Goal: Task Accomplishment & Management: Manage account settings

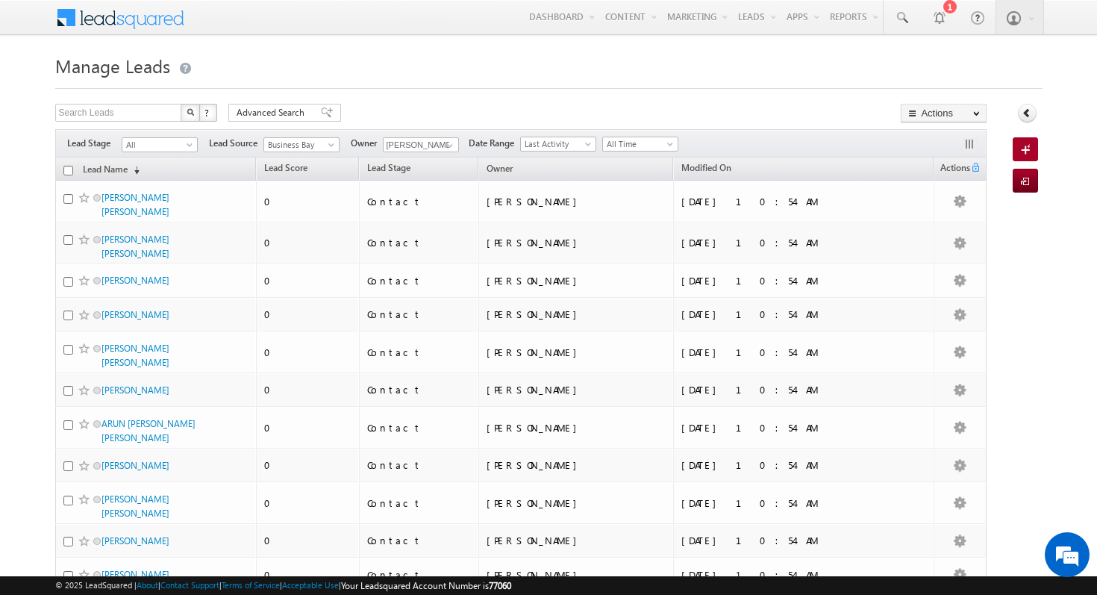
click at [67, 178] on th "Lead Name (sorted descending)" at bounding box center [155, 168] width 201 height 23
click at [68, 169] on input "checkbox" at bounding box center [68, 171] width 10 height 10
checkbox input "true"
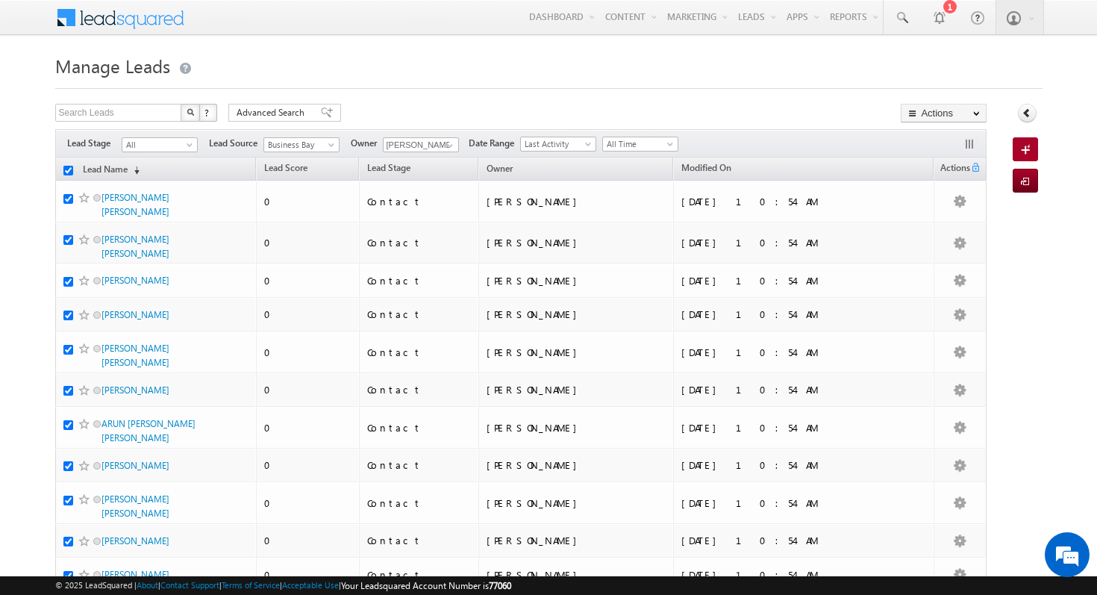
checkbox input "true"
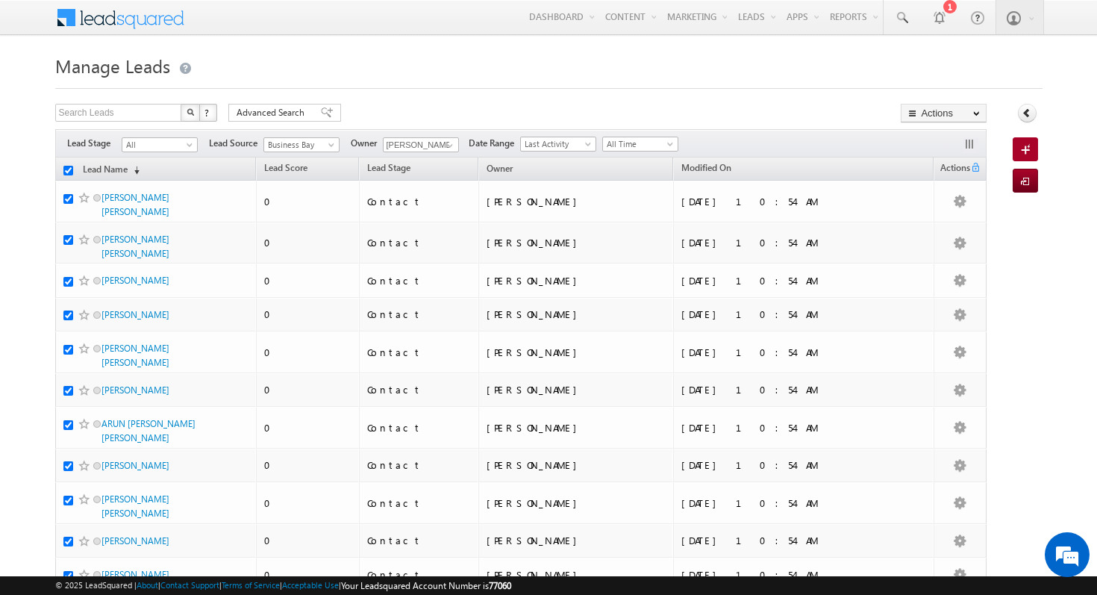
checkbox input "true"
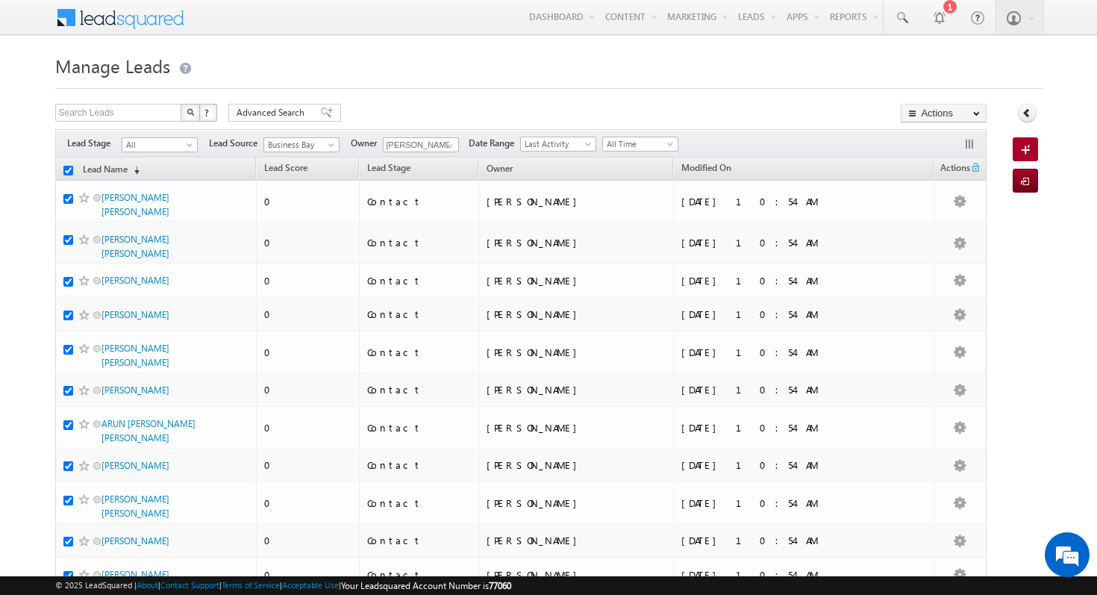
checkbox input "true"
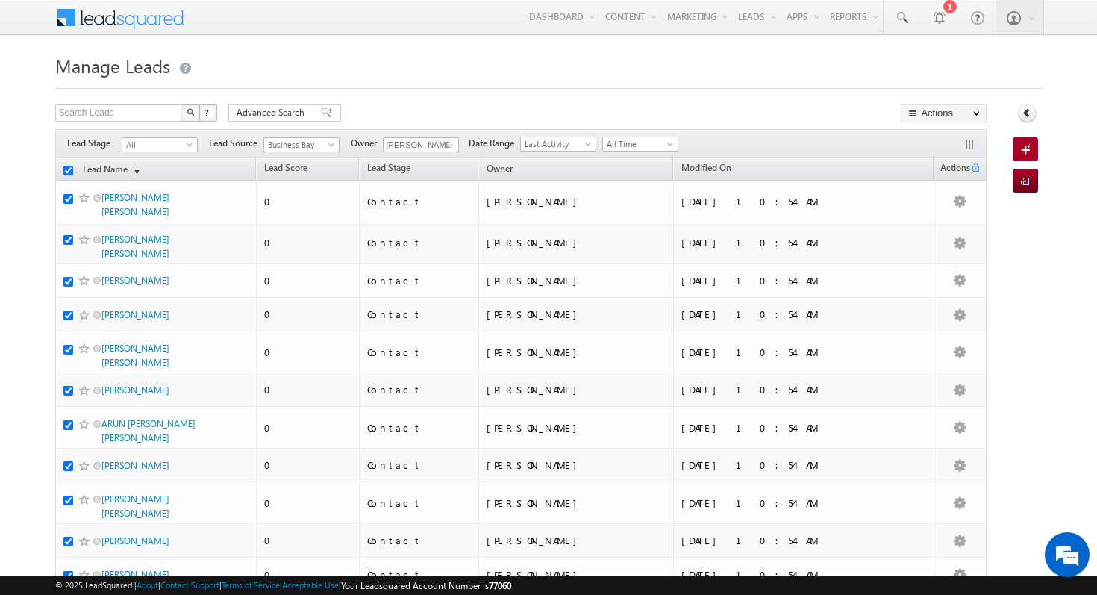
checkbox input "true"
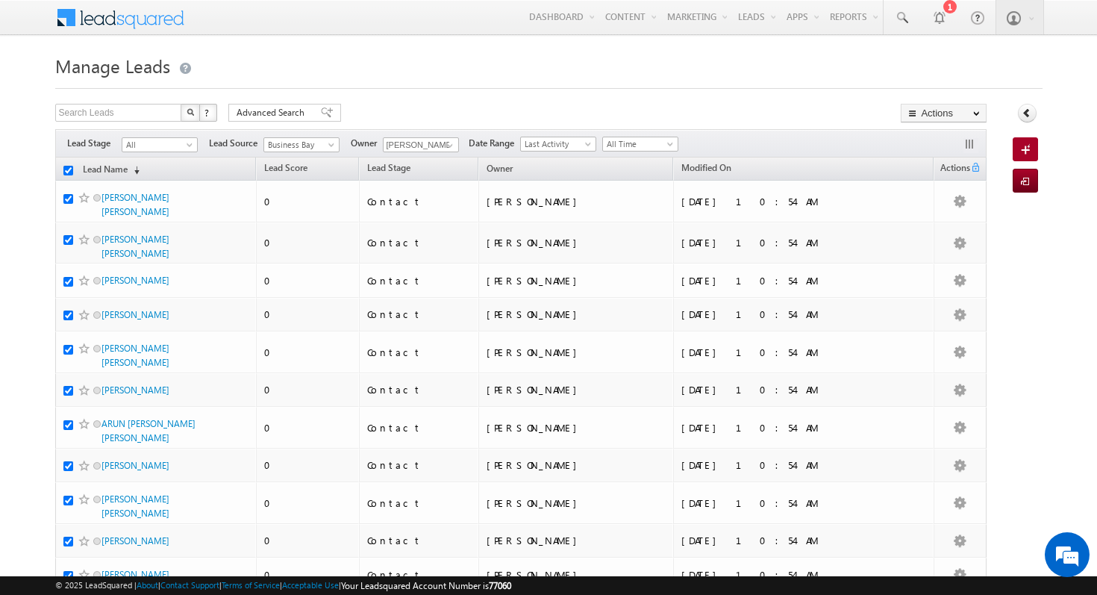
checkbox input "true"
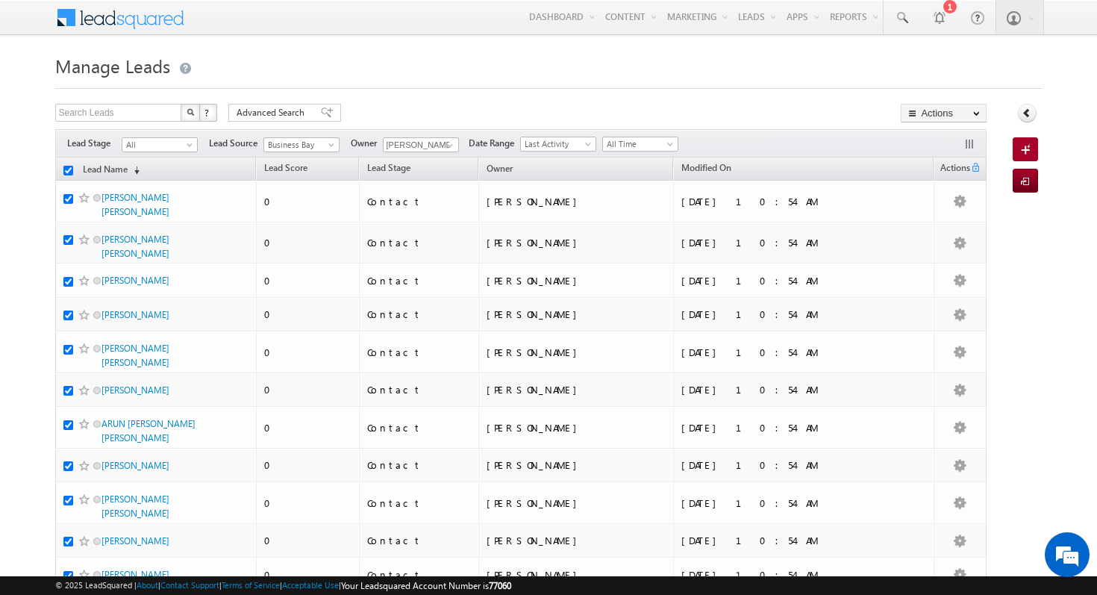
checkbox input "true"
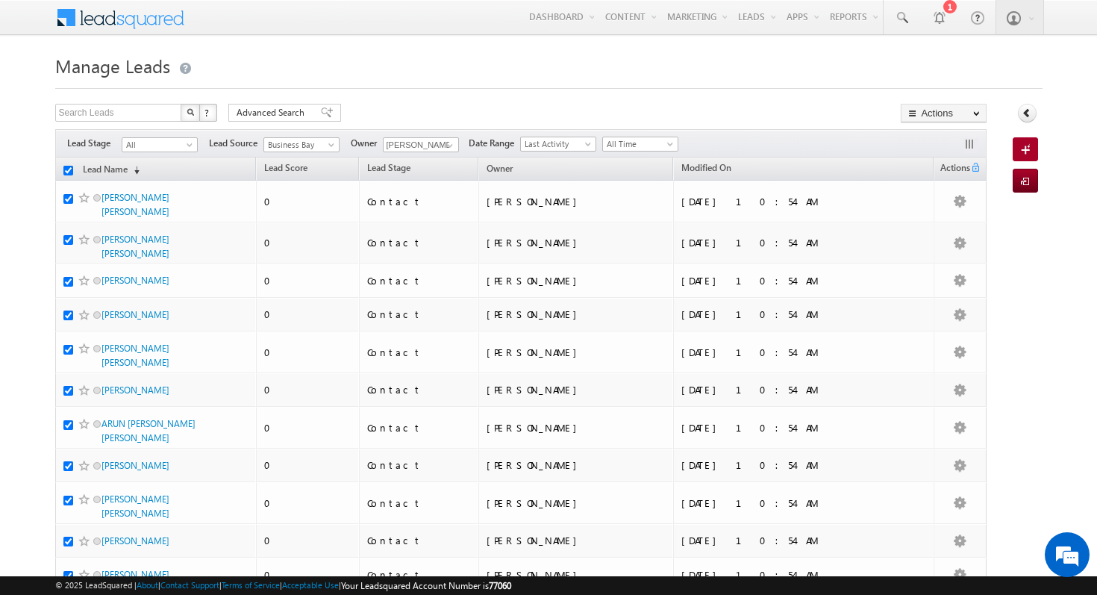
checkbox input "true"
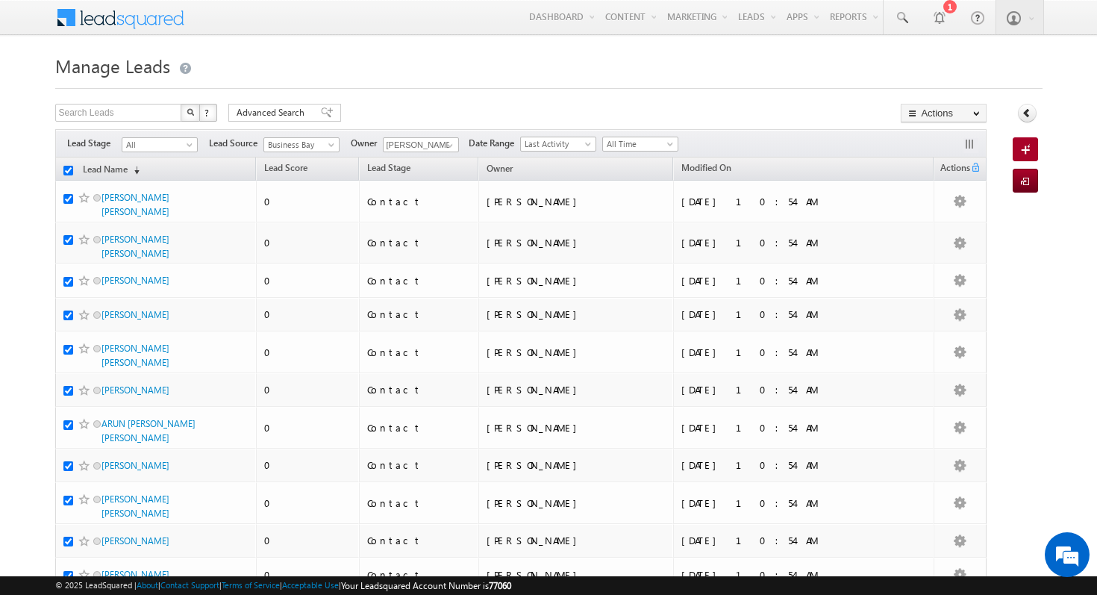
checkbox input "true"
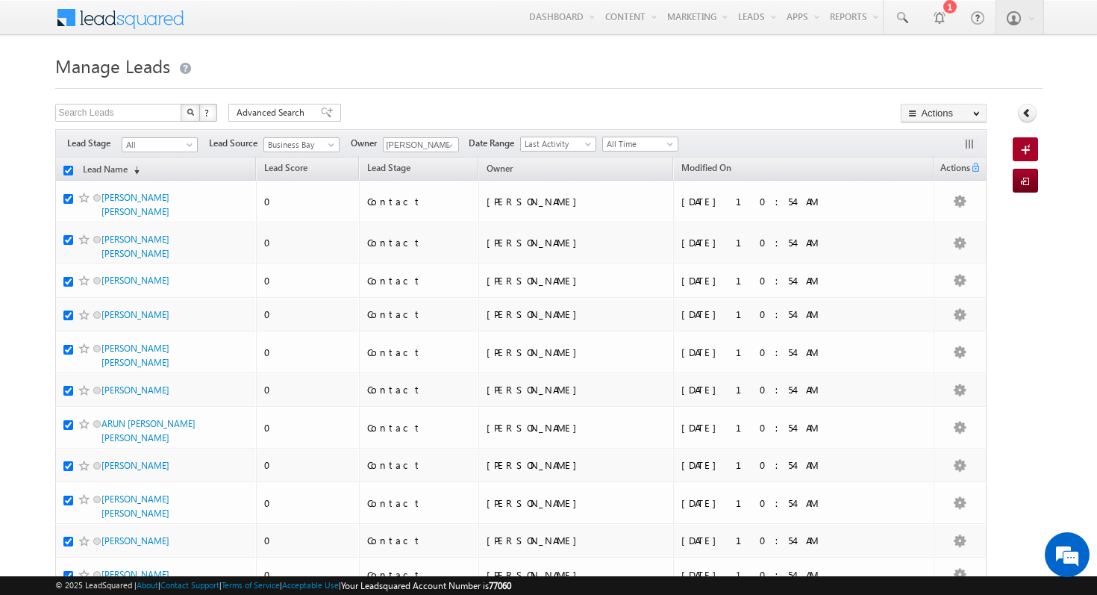
checkbox input "true"
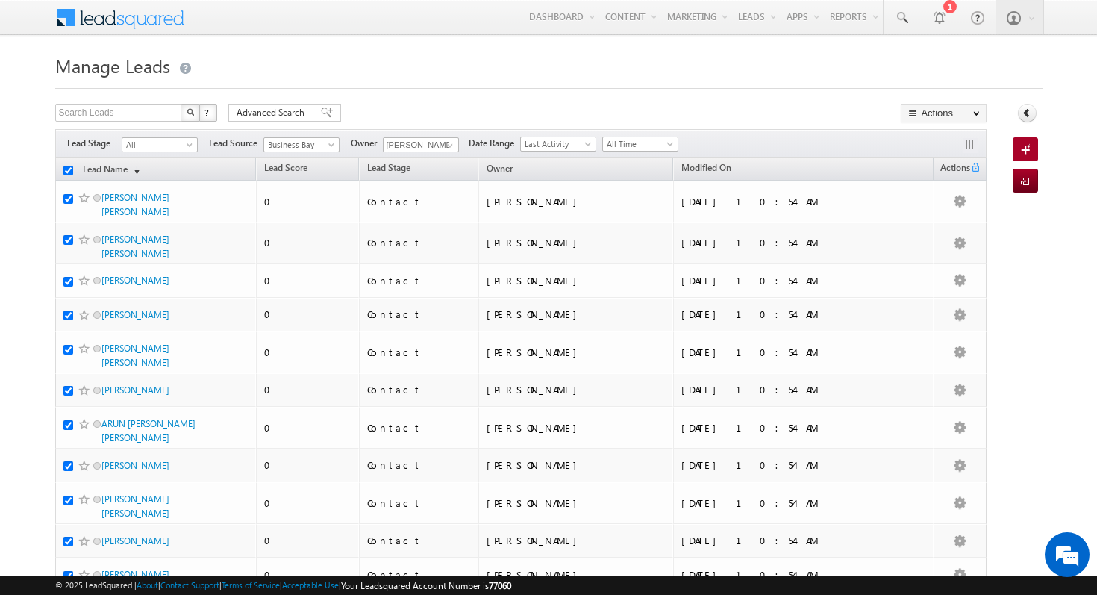
checkbox input "true"
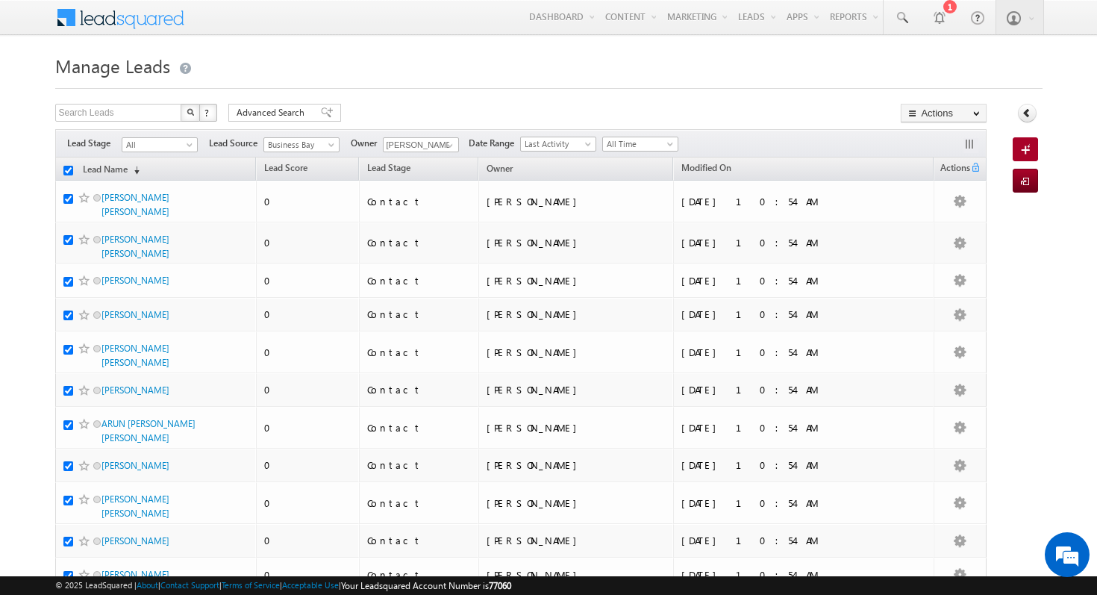
checkbox input "true"
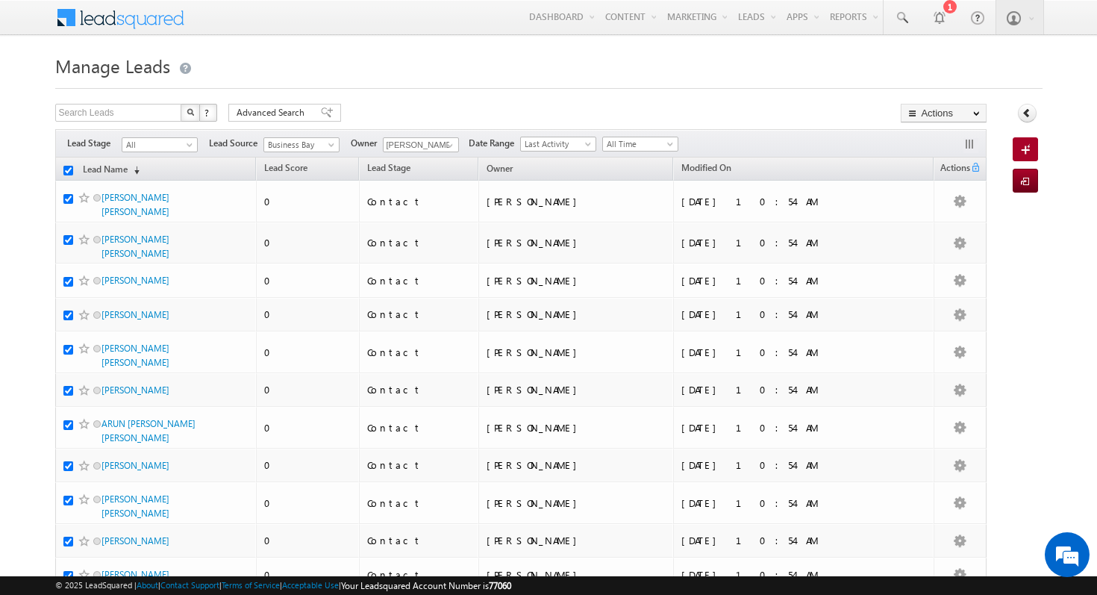
checkbox input "true"
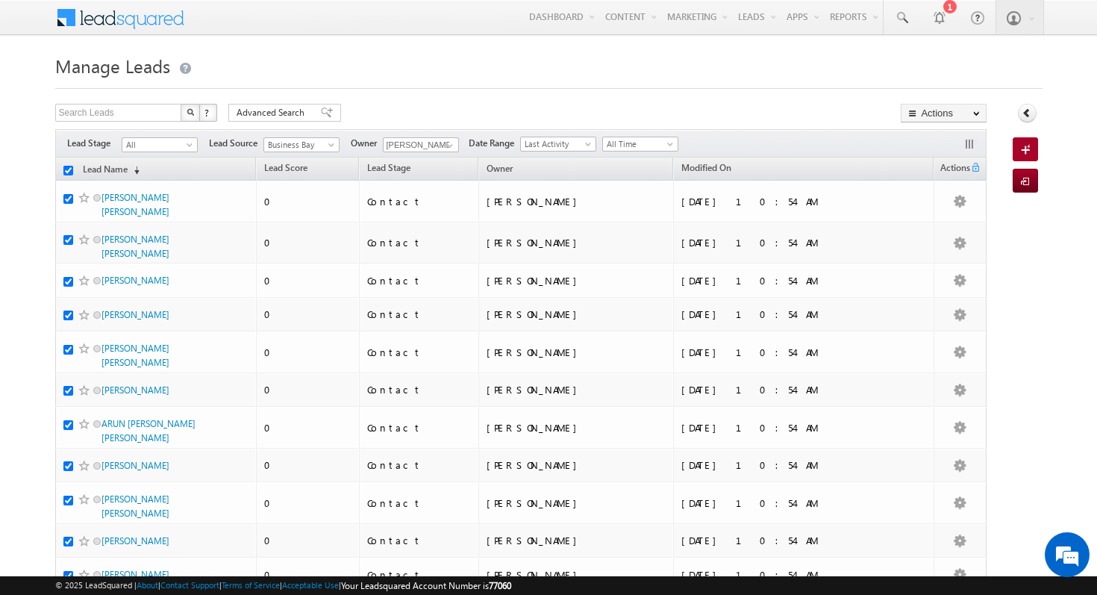
checkbox input "true"
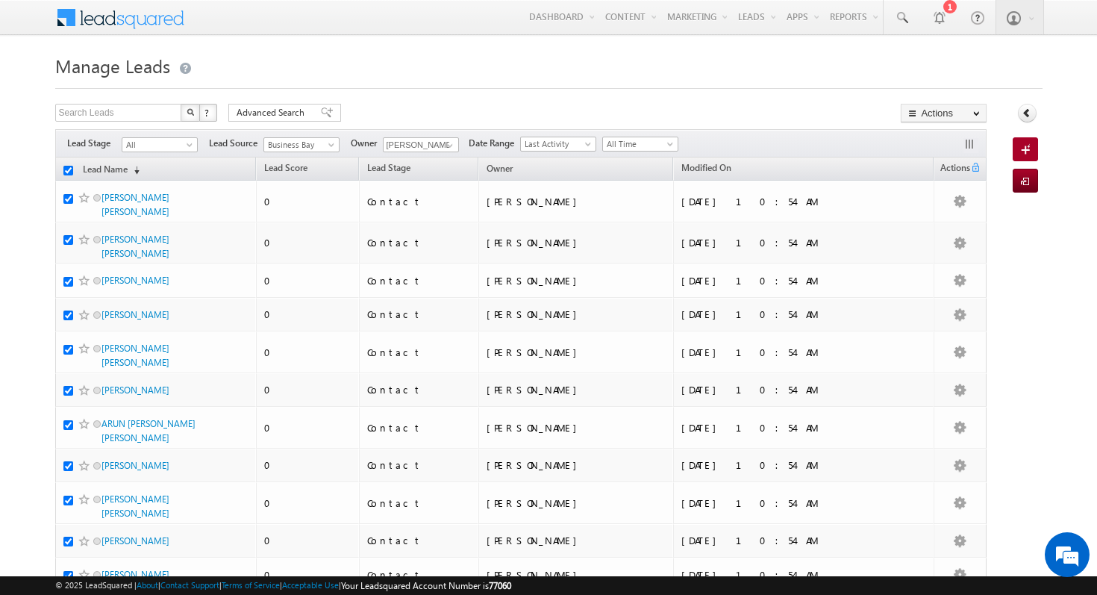
checkbox input "true"
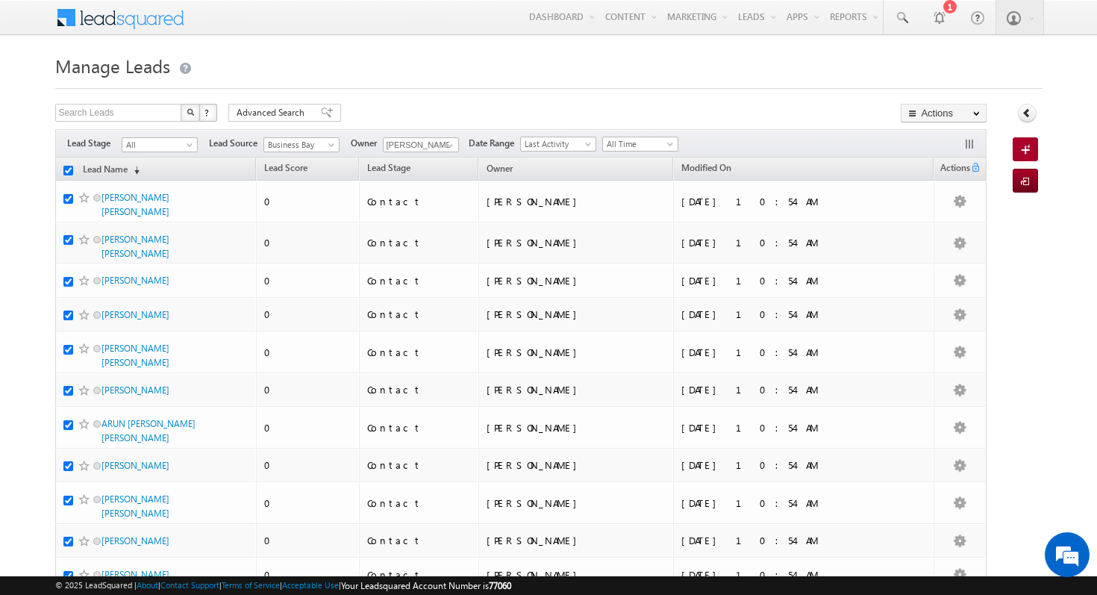
checkbox input "true"
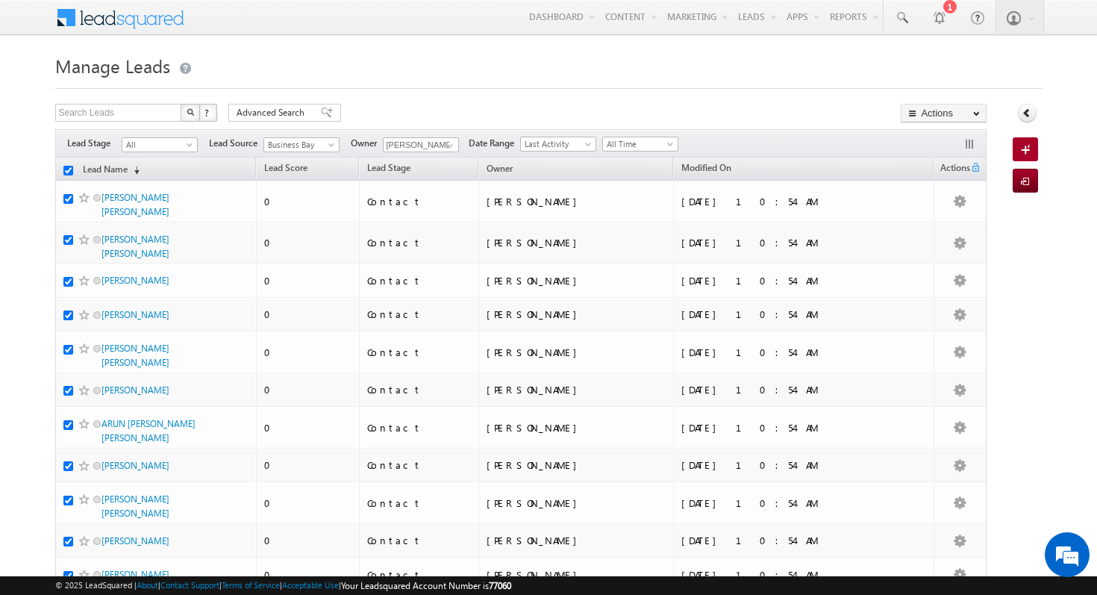
checkbox input "true"
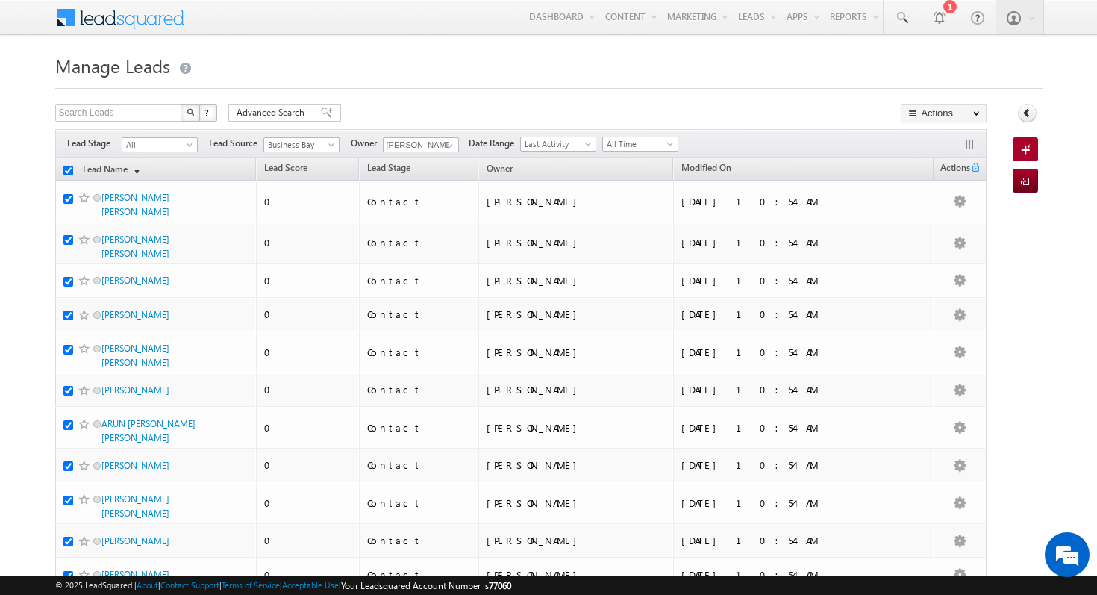
checkbox input "true"
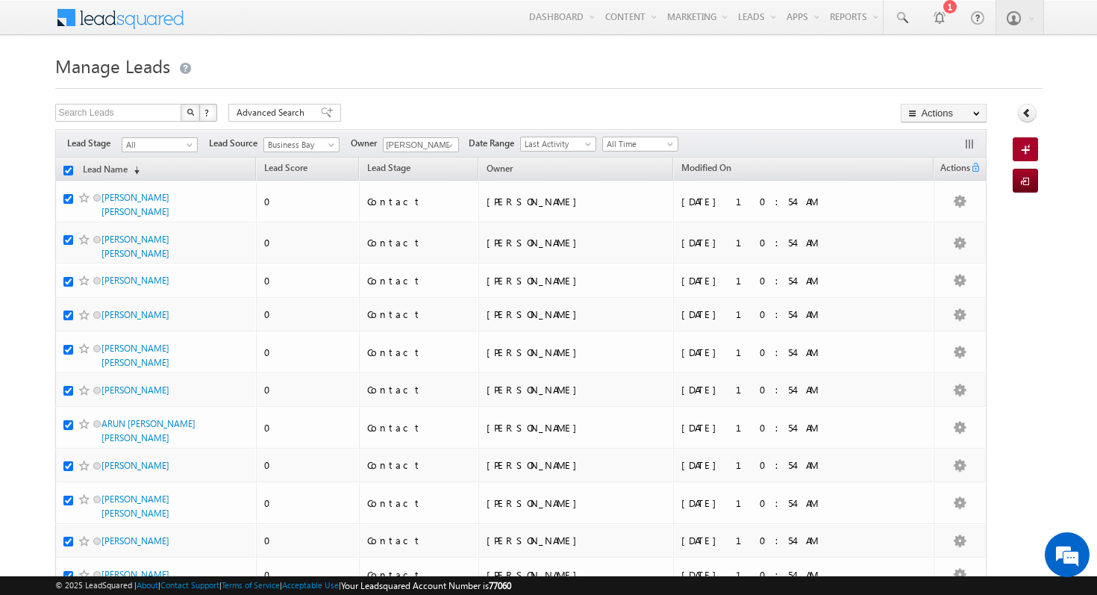
checkbox input "true"
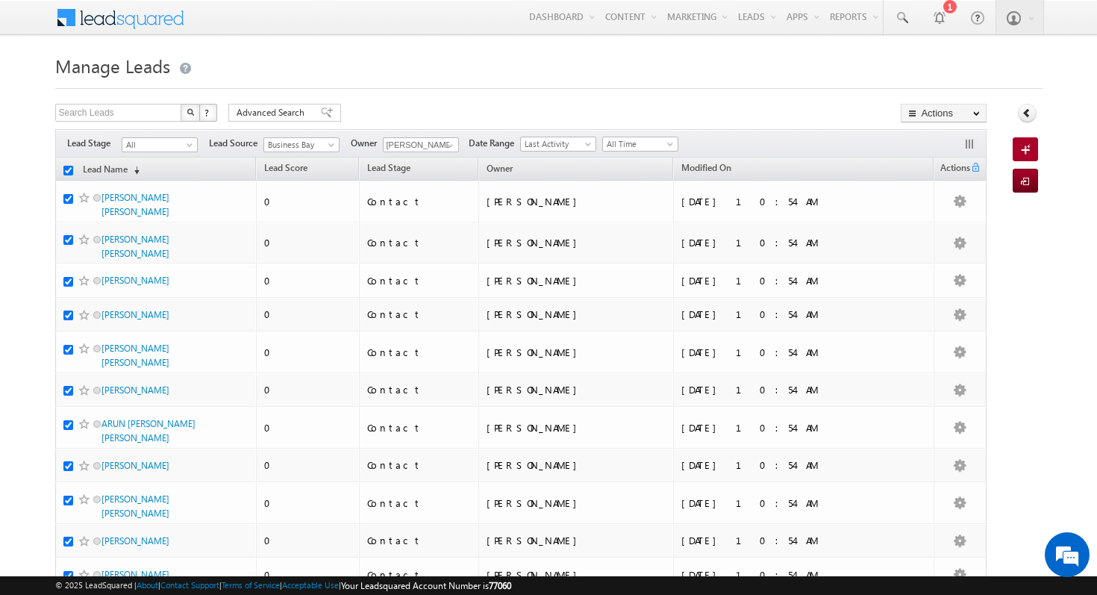
checkbox input "true"
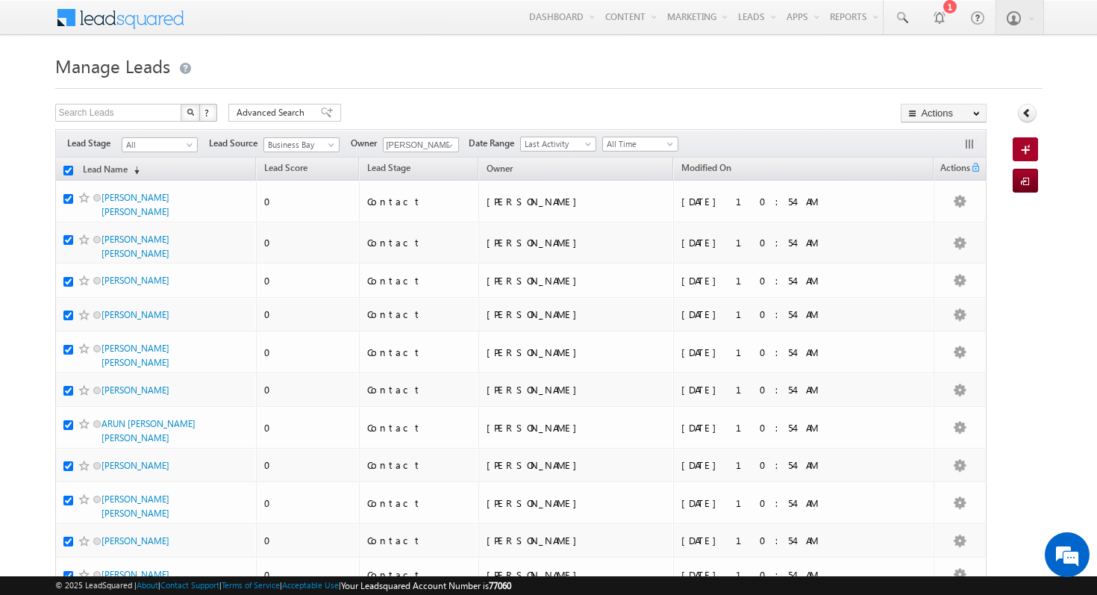
checkbox input "true"
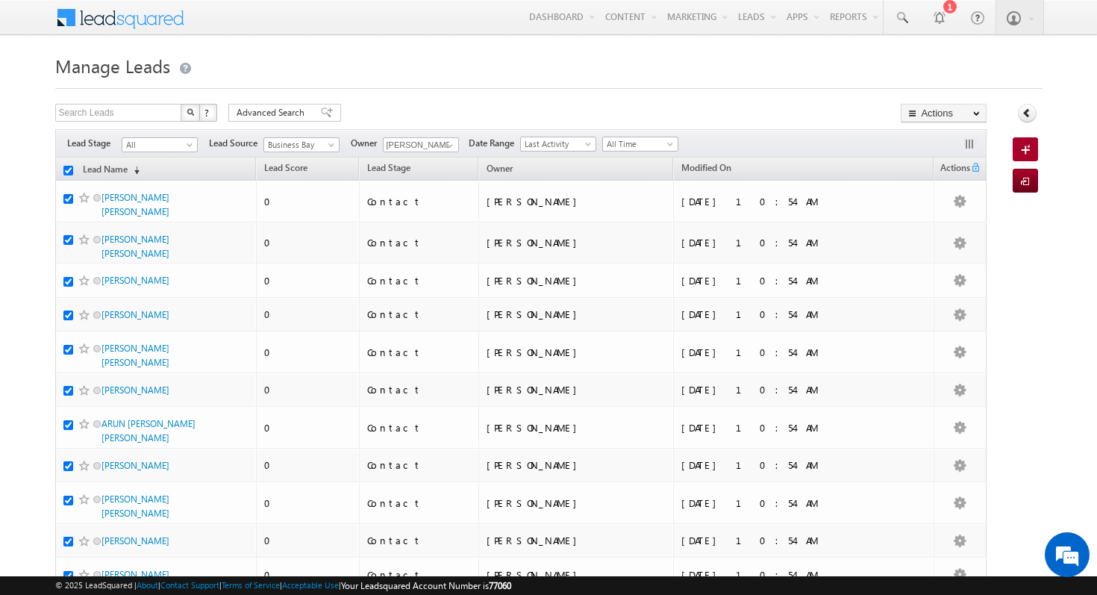
checkbox input "true"
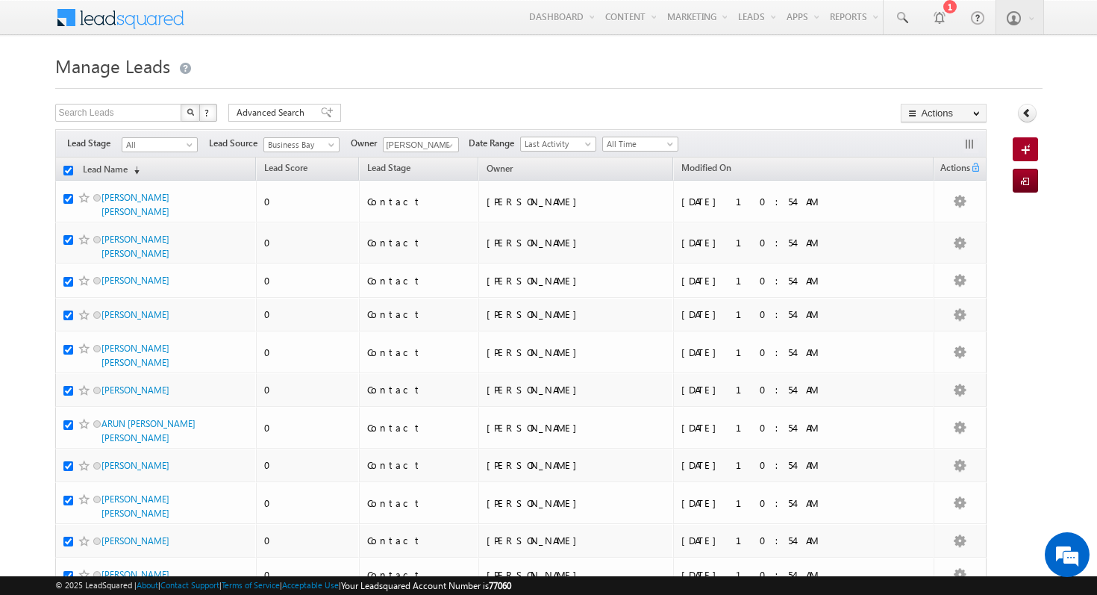
checkbox input "true"
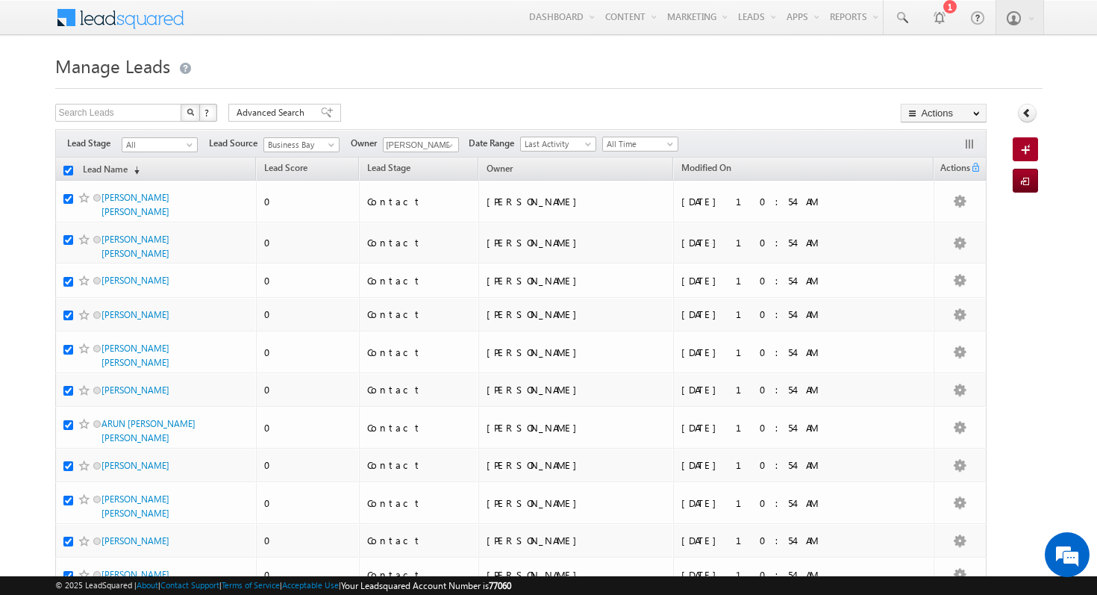
checkbox input "true"
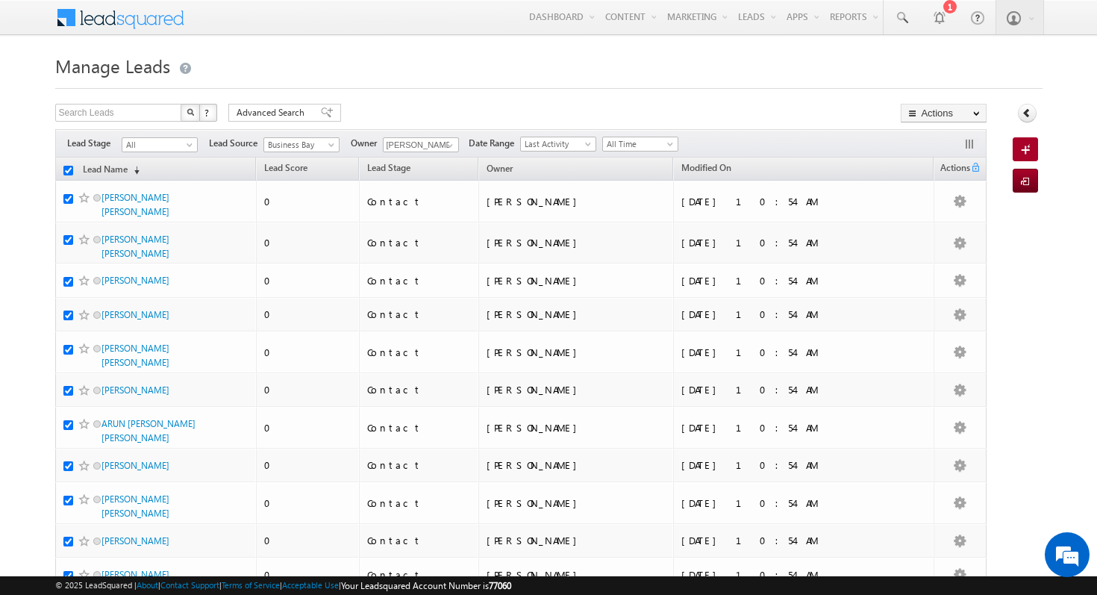
checkbox input "true"
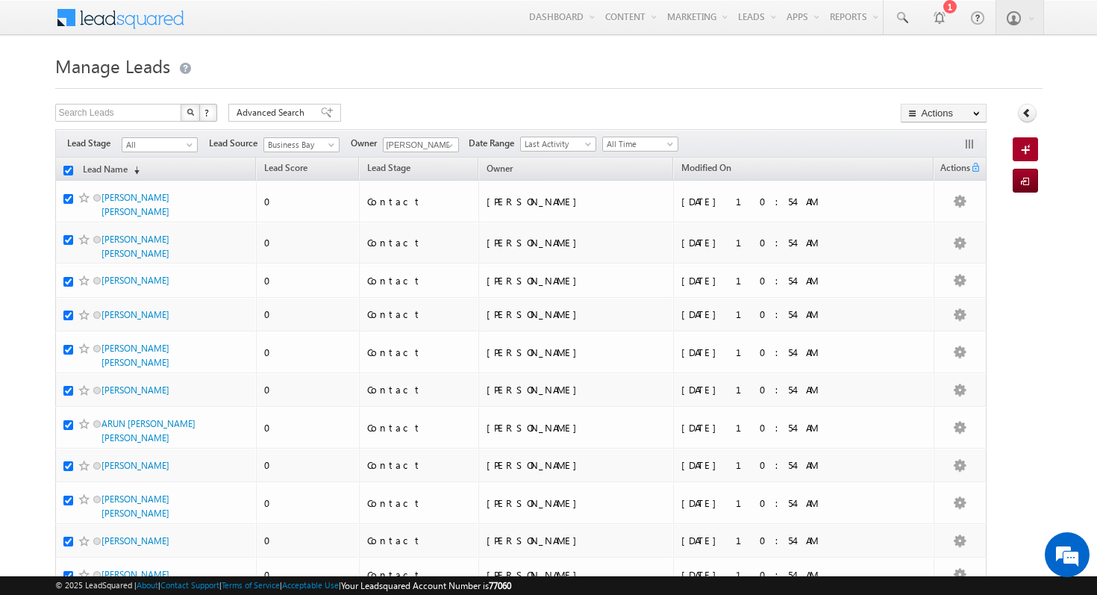
checkbox input "true"
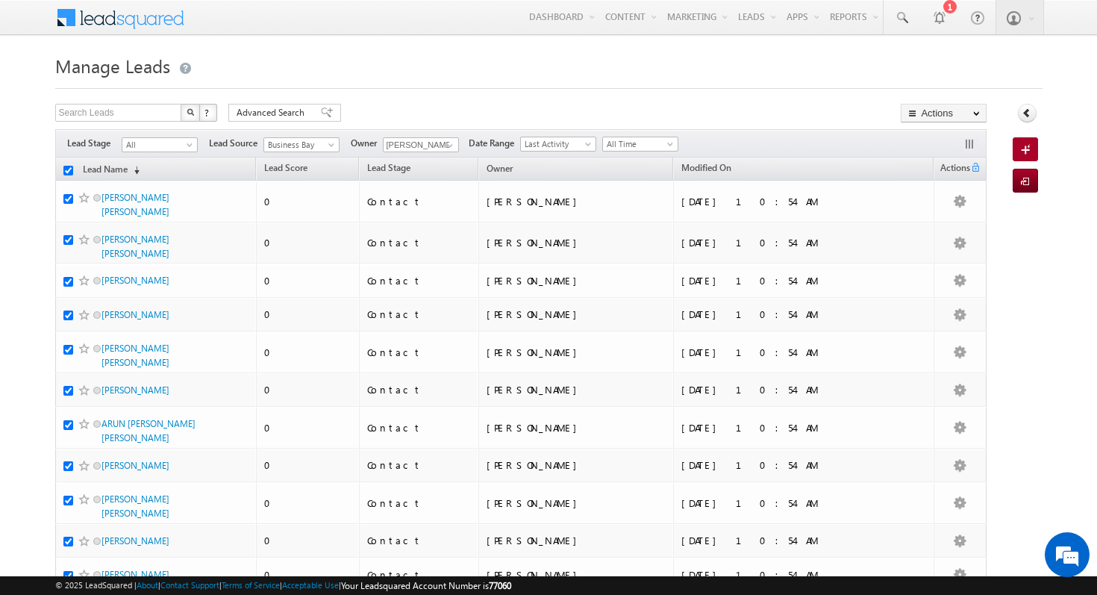
checkbox input "true"
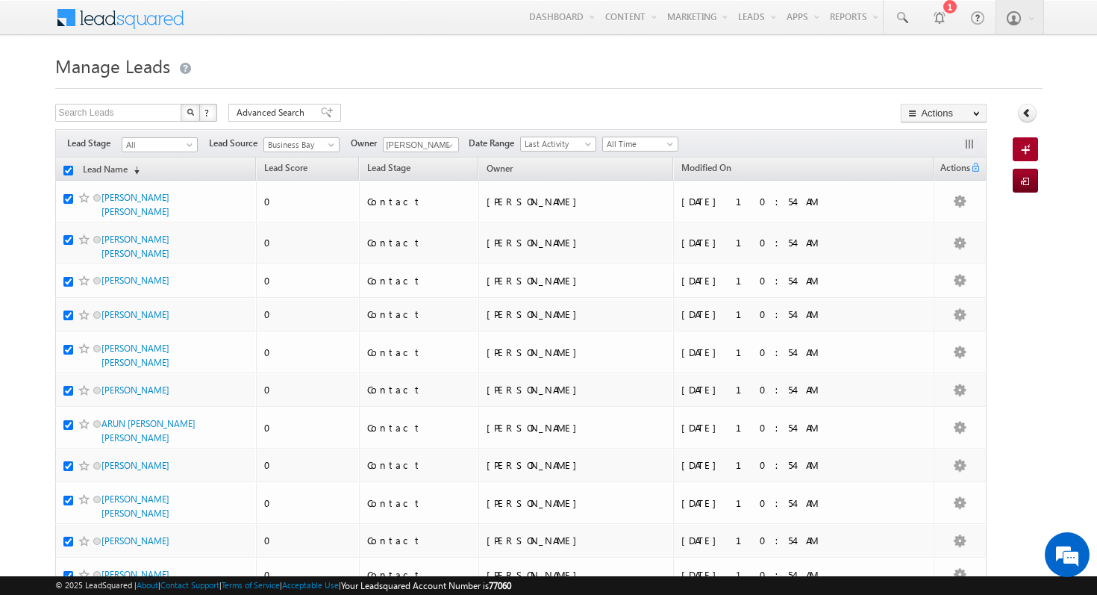
checkbox input "true"
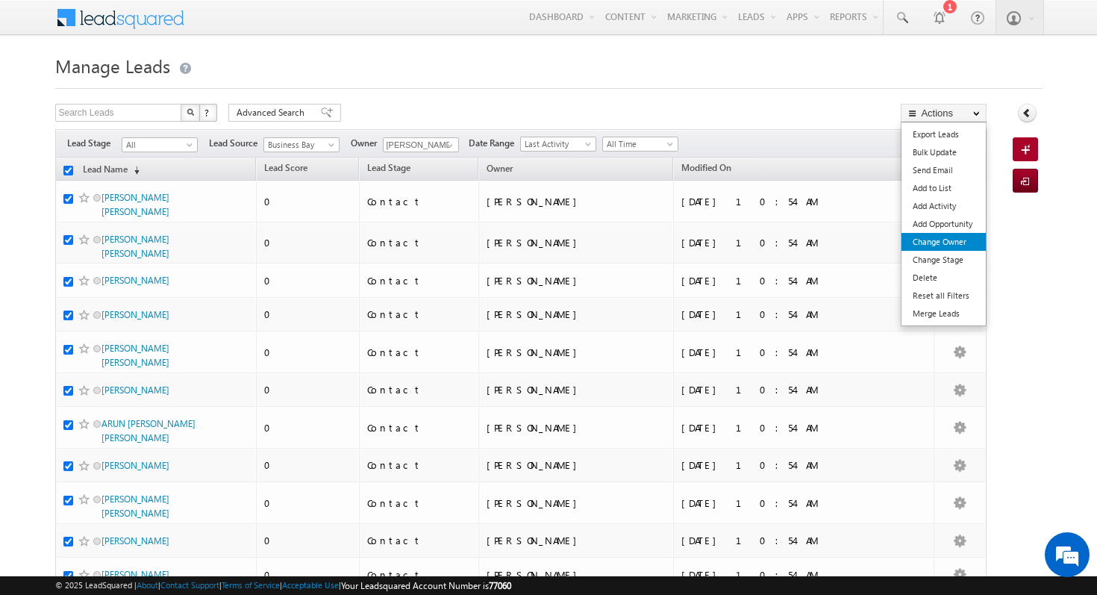
click at [958, 247] on link "Change Owner" at bounding box center [944, 242] width 84 height 18
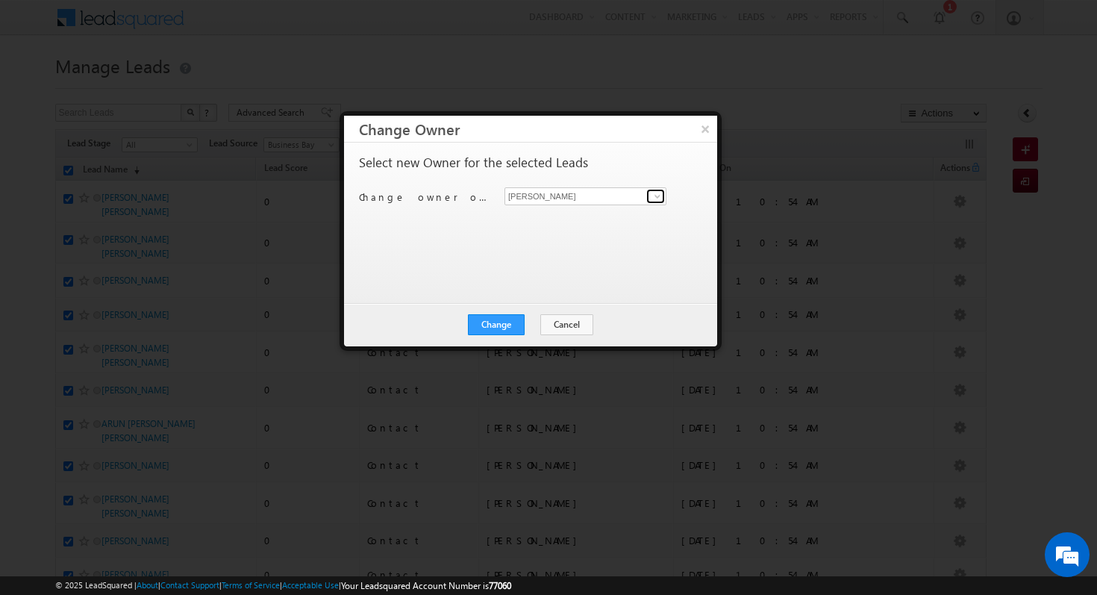
click at [655, 199] on span at bounding box center [657, 196] width 12 height 12
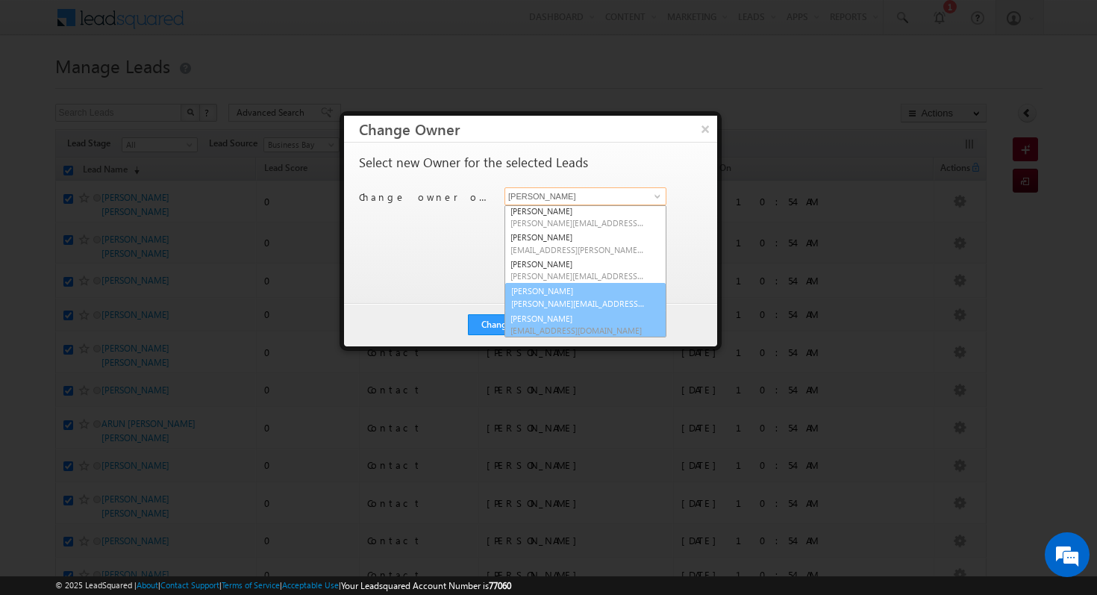
scroll to position [1, 0]
click at [594, 299] on span "[PERSON_NAME][EMAIL_ADDRESS][PERSON_NAME][DOMAIN_NAME]" at bounding box center [577, 303] width 134 height 11
type input "[PERSON_NAME]"
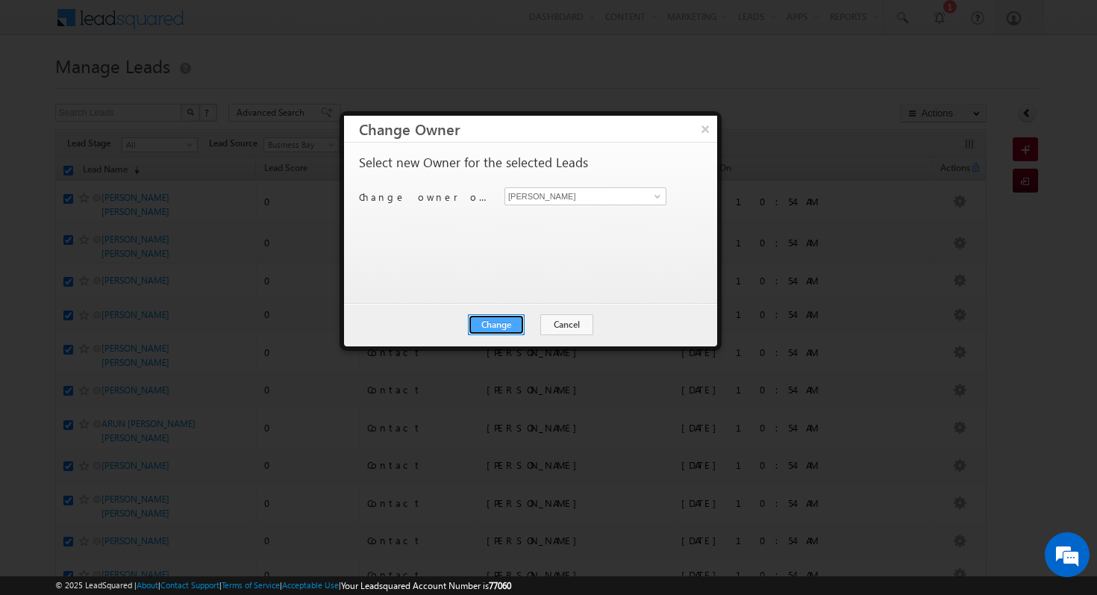
click at [504, 323] on button "Change" at bounding box center [496, 324] width 57 height 21
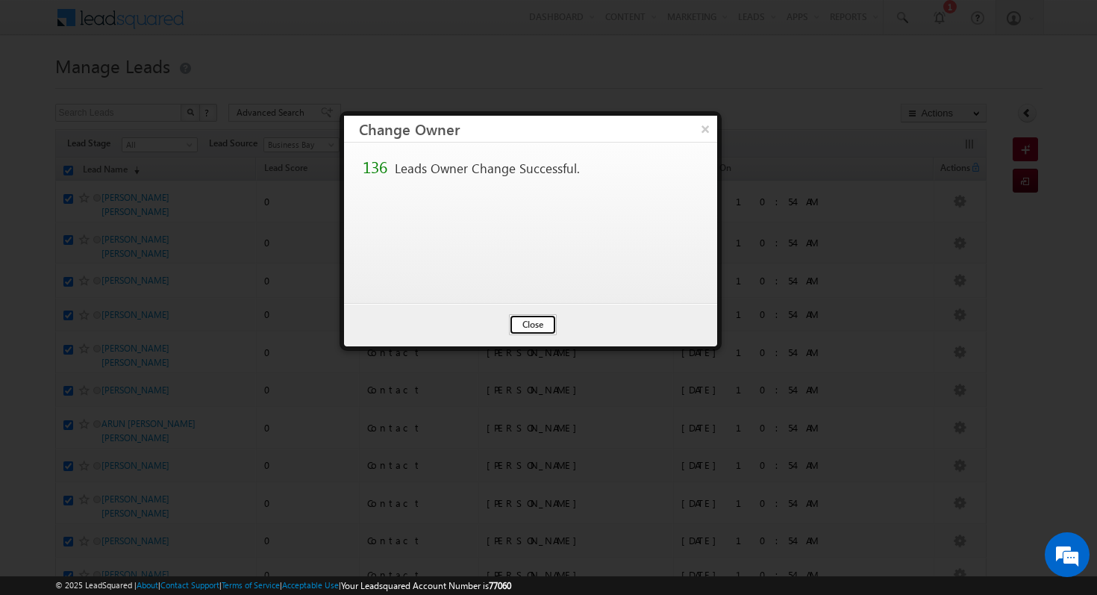
click at [537, 331] on button "Close" at bounding box center [533, 324] width 48 height 21
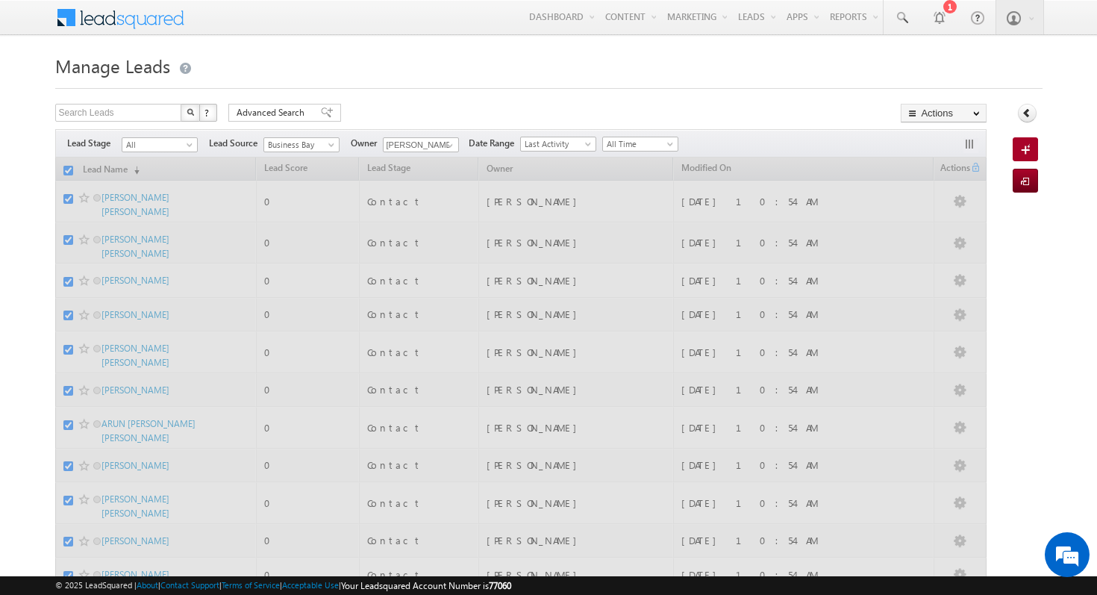
checkbox input "false"
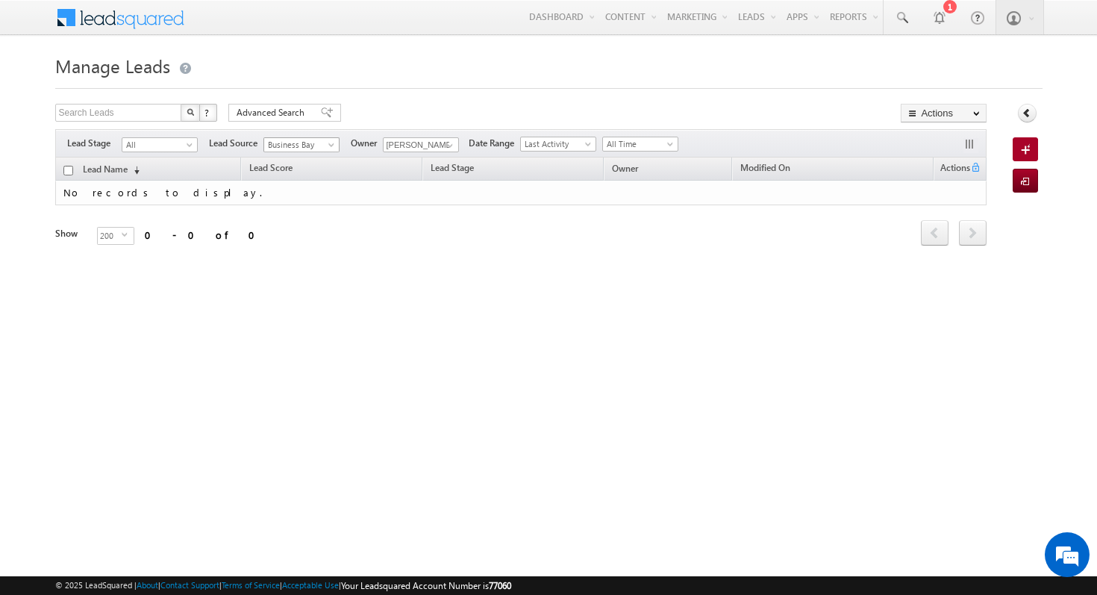
click at [334, 143] on span at bounding box center [333, 148] width 12 height 12
click at [309, 163] on link "All" at bounding box center [301, 160] width 75 height 13
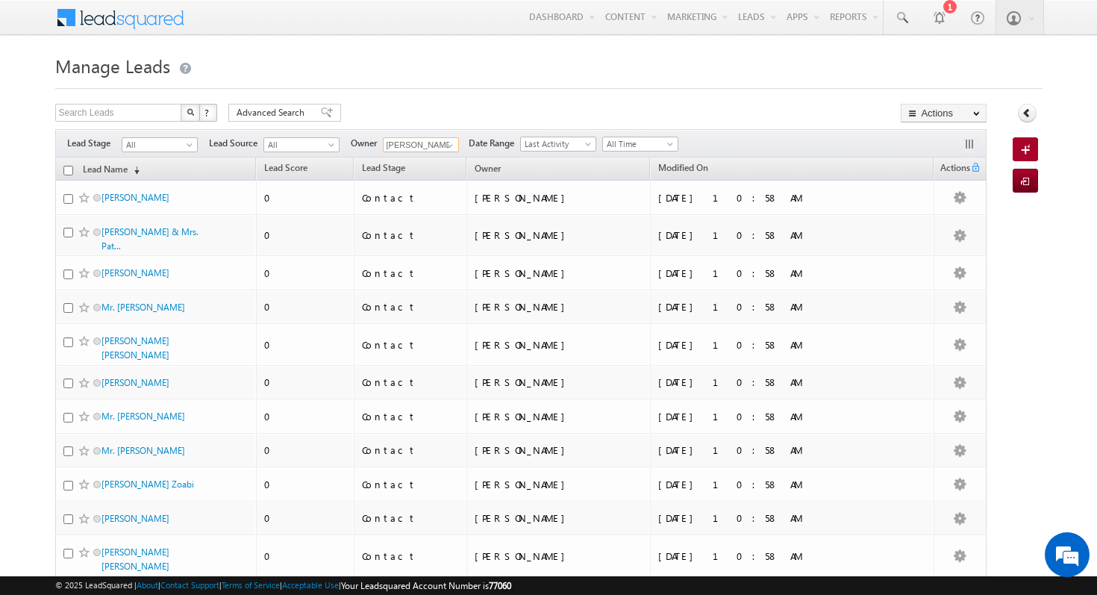
click at [429, 150] on input "[PERSON_NAME]" at bounding box center [421, 144] width 76 height 15
click at [449, 146] on span at bounding box center [450, 146] width 12 height 12
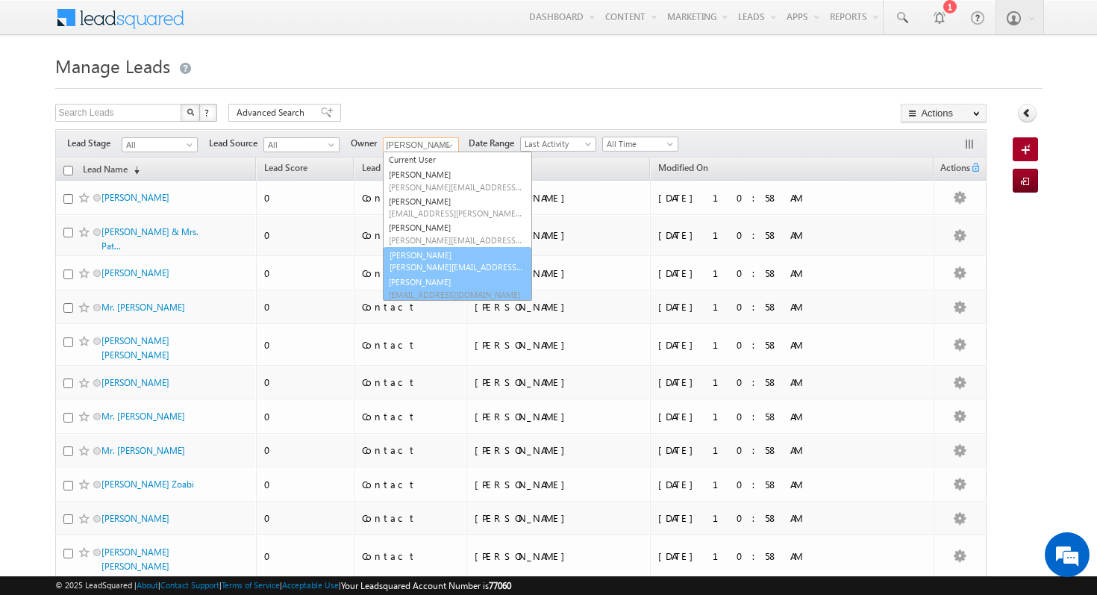
scroll to position [15, 0]
click at [449, 266] on span "[PERSON_NAME][EMAIL_ADDRESS][PERSON_NAME][DOMAIN_NAME]" at bounding box center [456, 266] width 134 height 11
type input "[PERSON_NAME]"
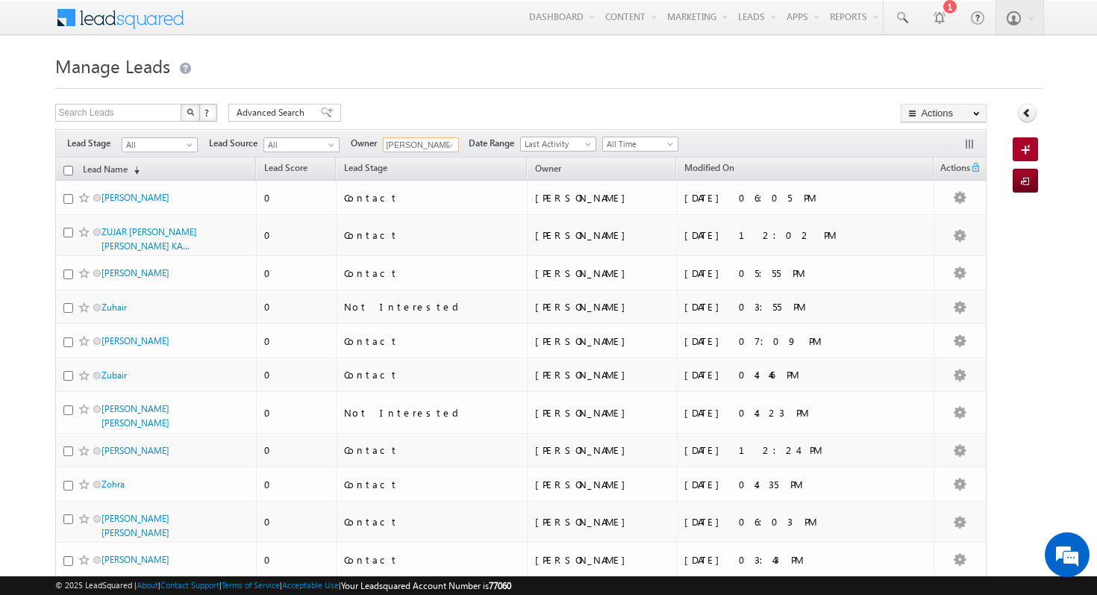
click at [68, 173] on input "checkbox" at bounding box center [68, 171] width 10 height 10
checkbox input "true"
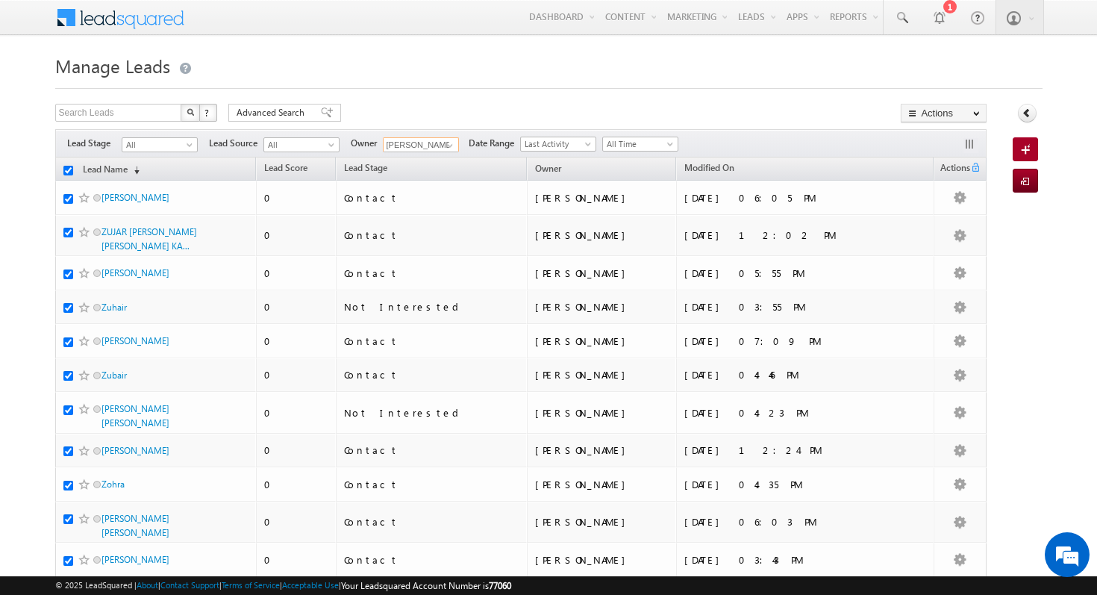
checkbox input "true"
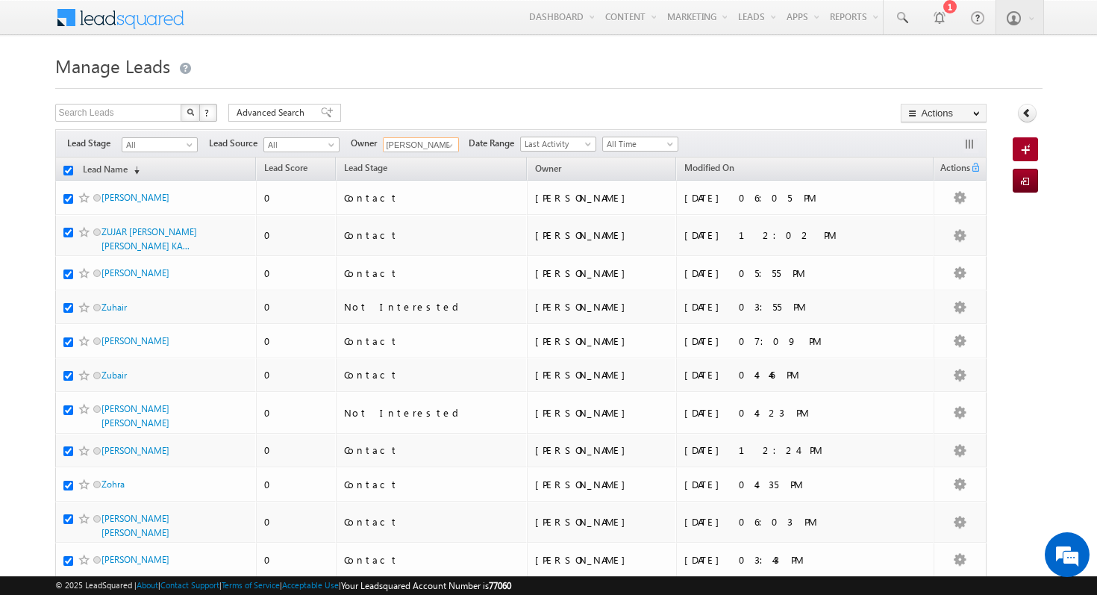
checkbox input "true"
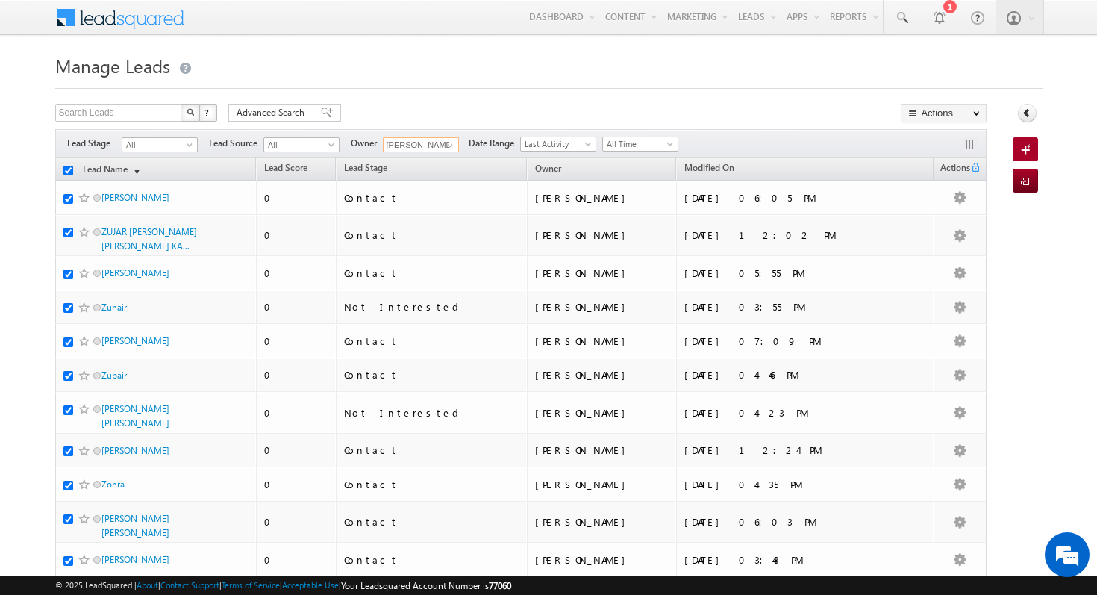
checkbox input "true"
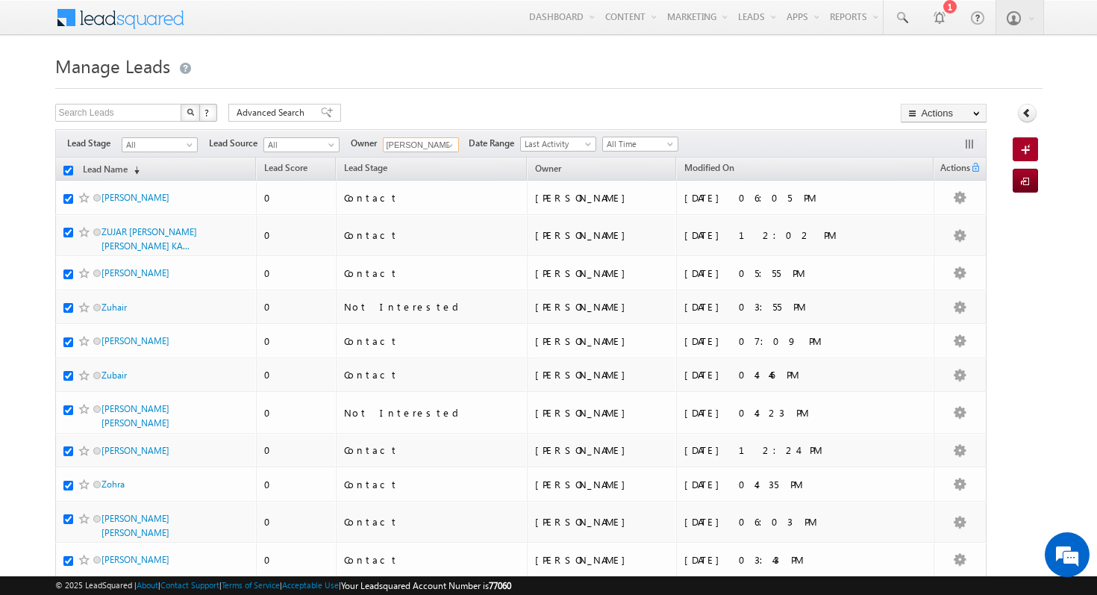
checkbox input "true"
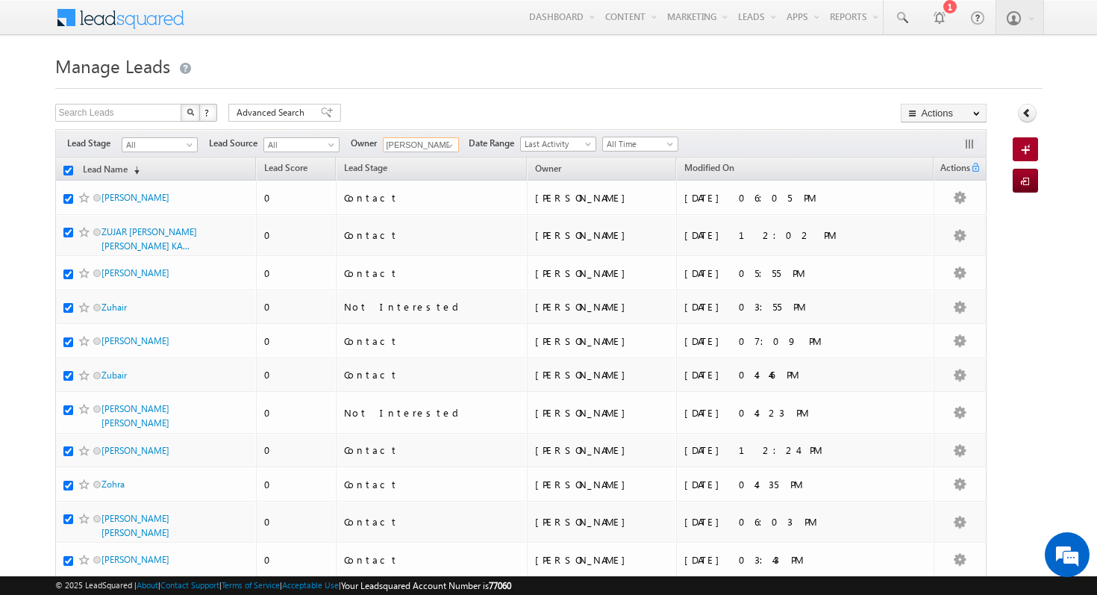
checkbox input "true"
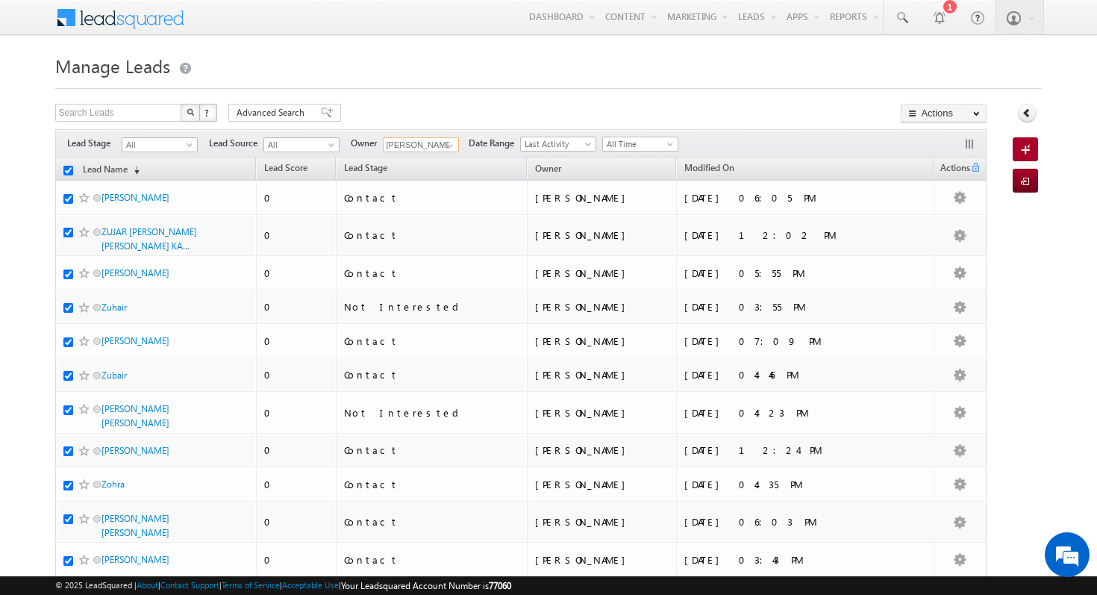
checkbox input "true"
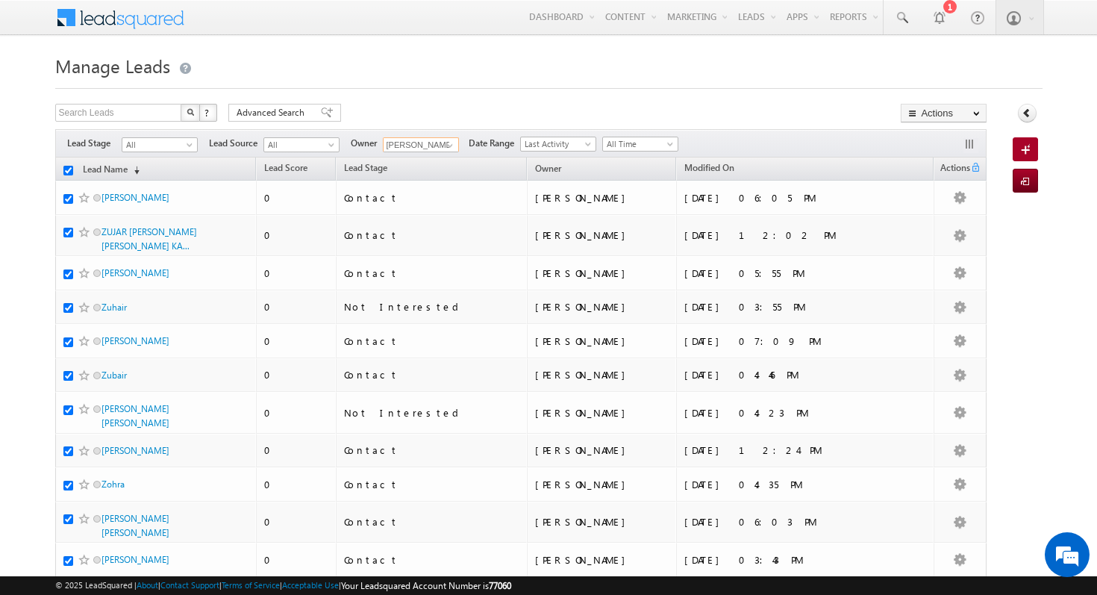
checkbox input "true"
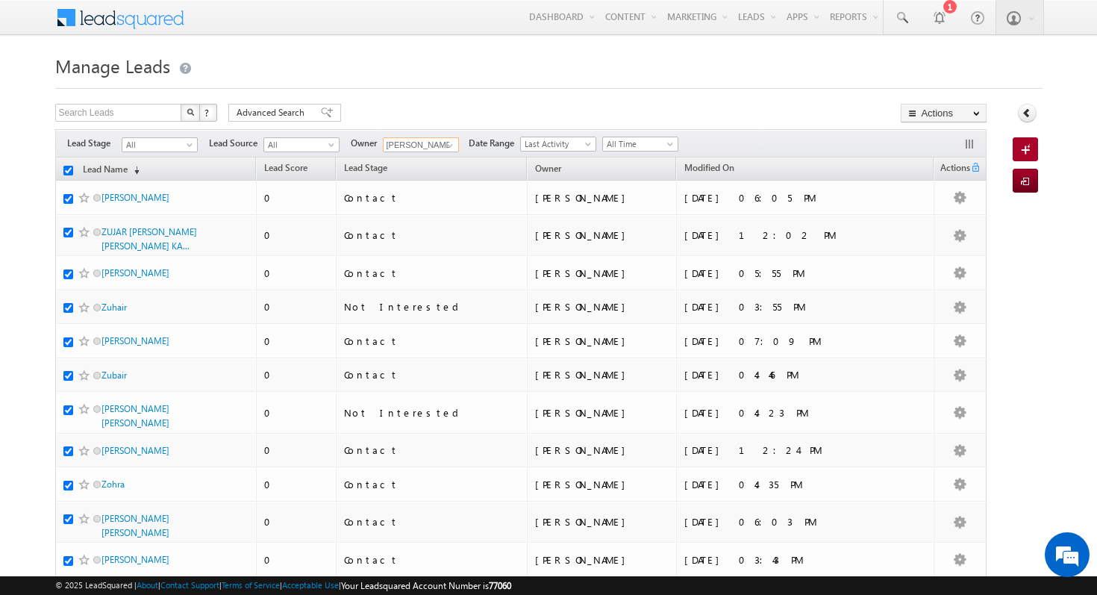
checkbox input "true"
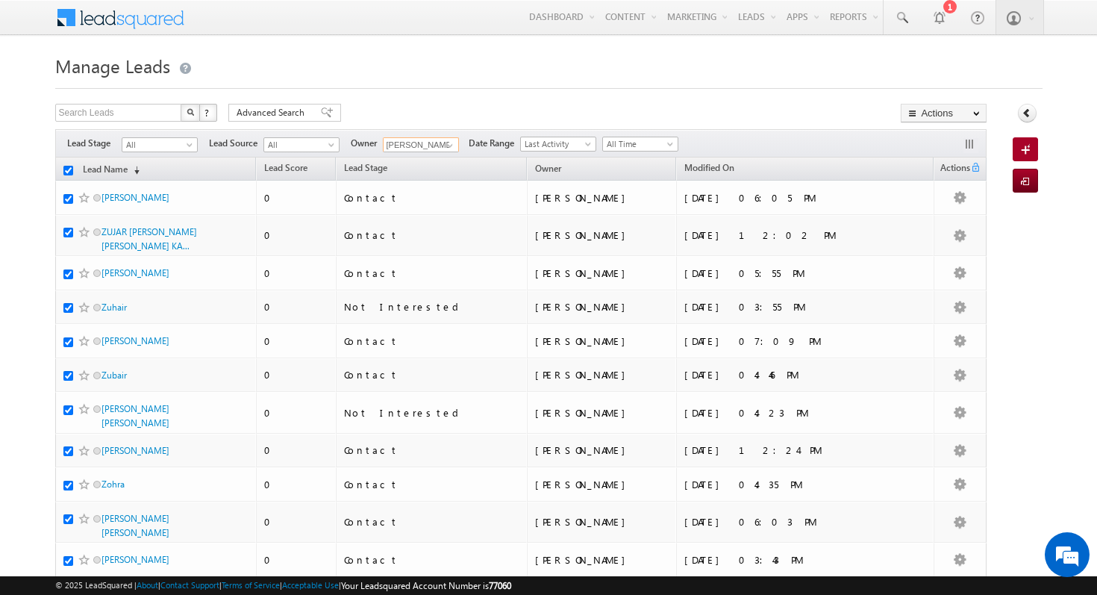
checkbox input "true"
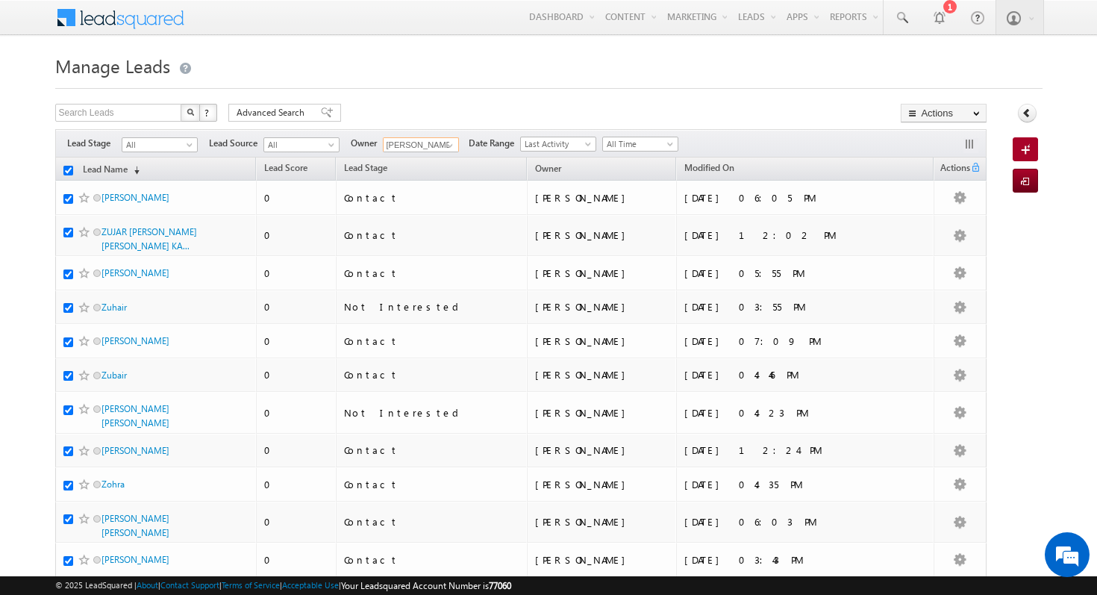
checkbox input "true"
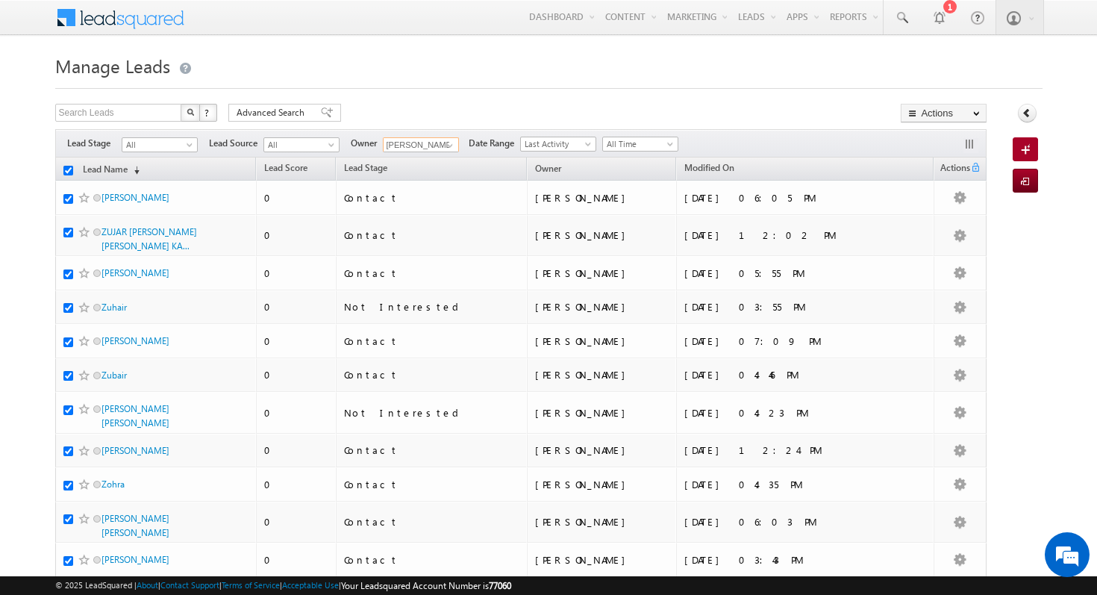
checkbox input "true"
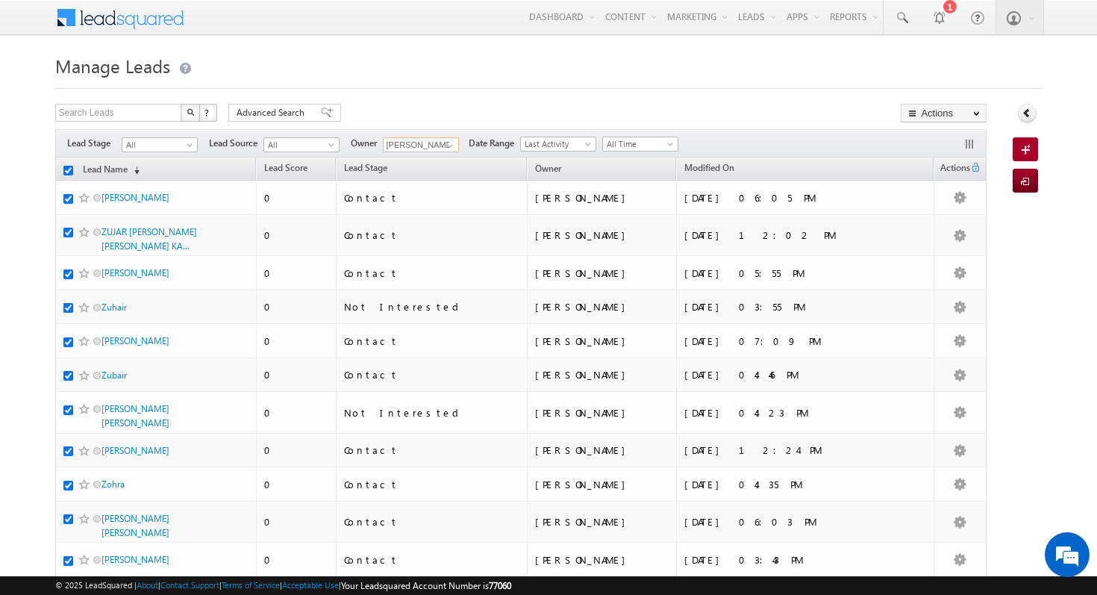
checkbox input "true"
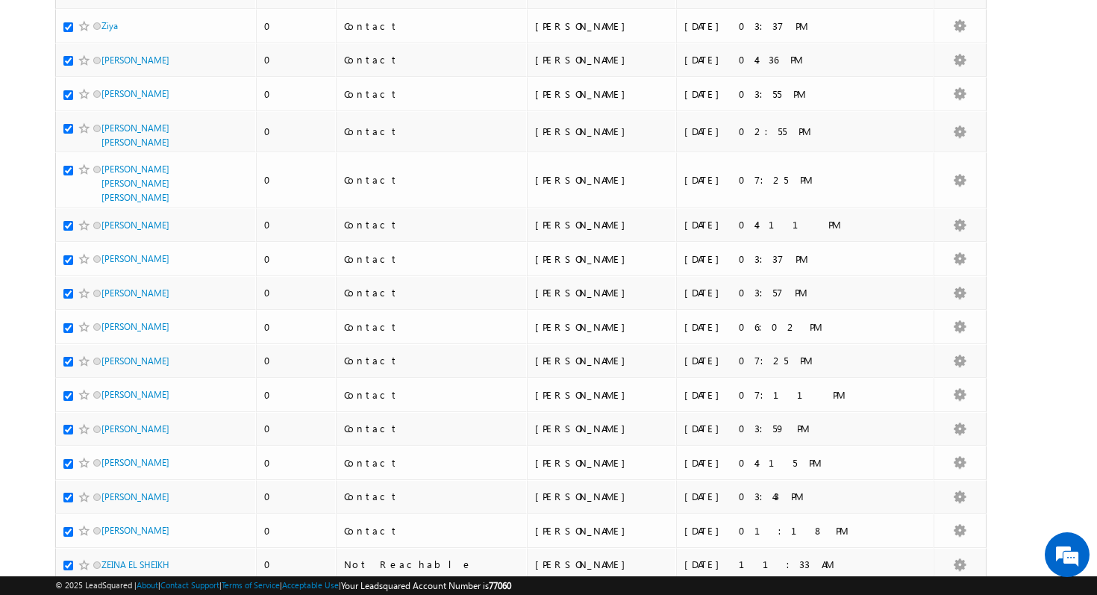
scroll to position [0, 0]
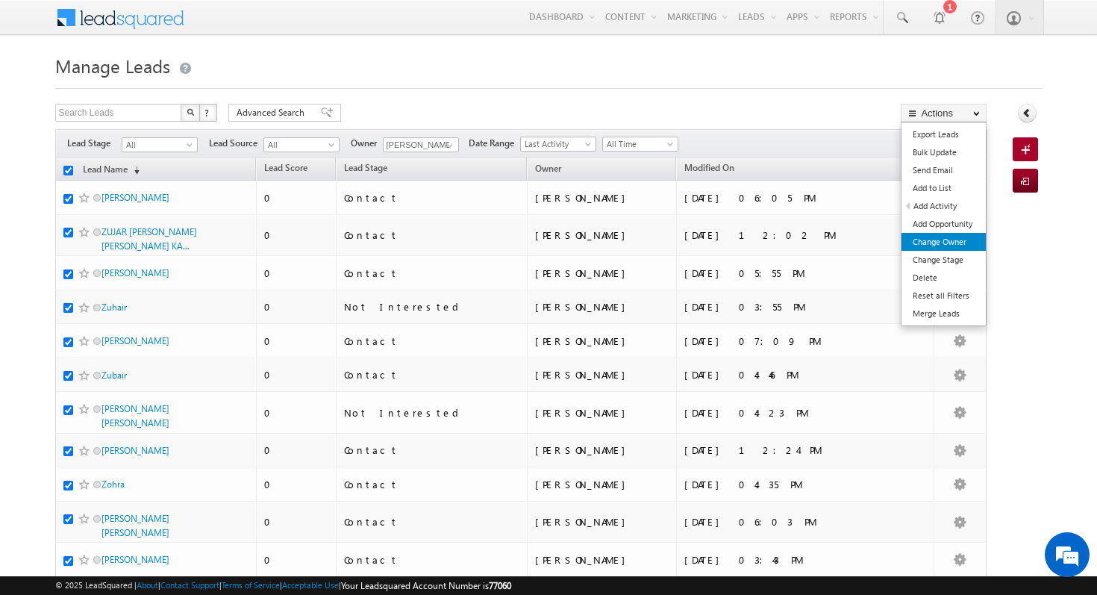
click at [936, 240] on link "Change Owner" at bounding box center [944, 242] width 84 height 18
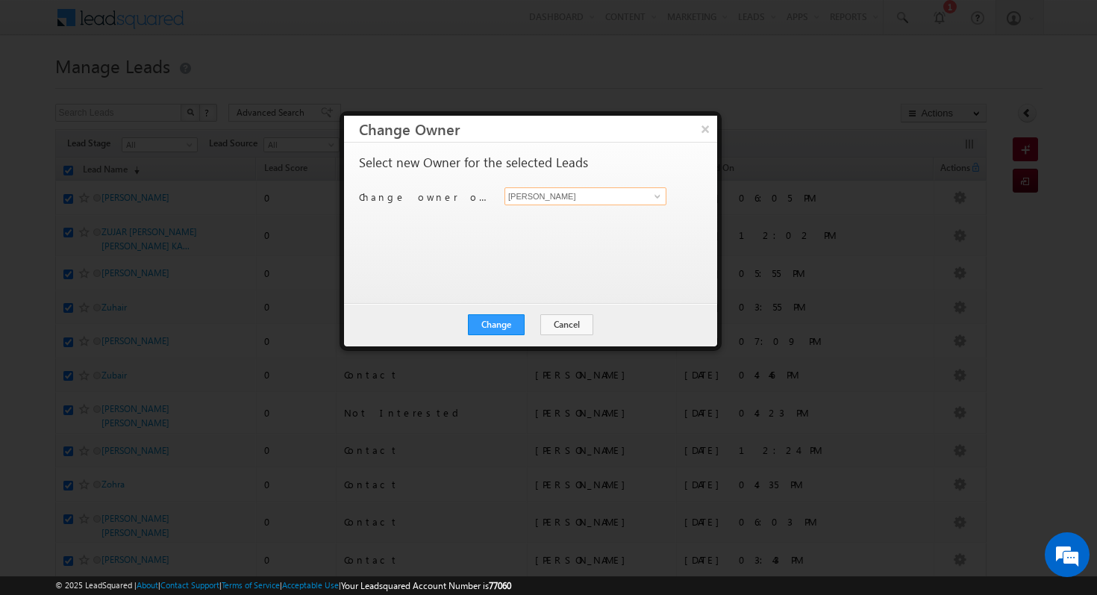
click at [604, 195] on input "[PERSON_NAME]" at bounding box center [585, 196] width 162 height 18
click at [657, 196] on span at bounding box center [657, 196] width 12 height 12
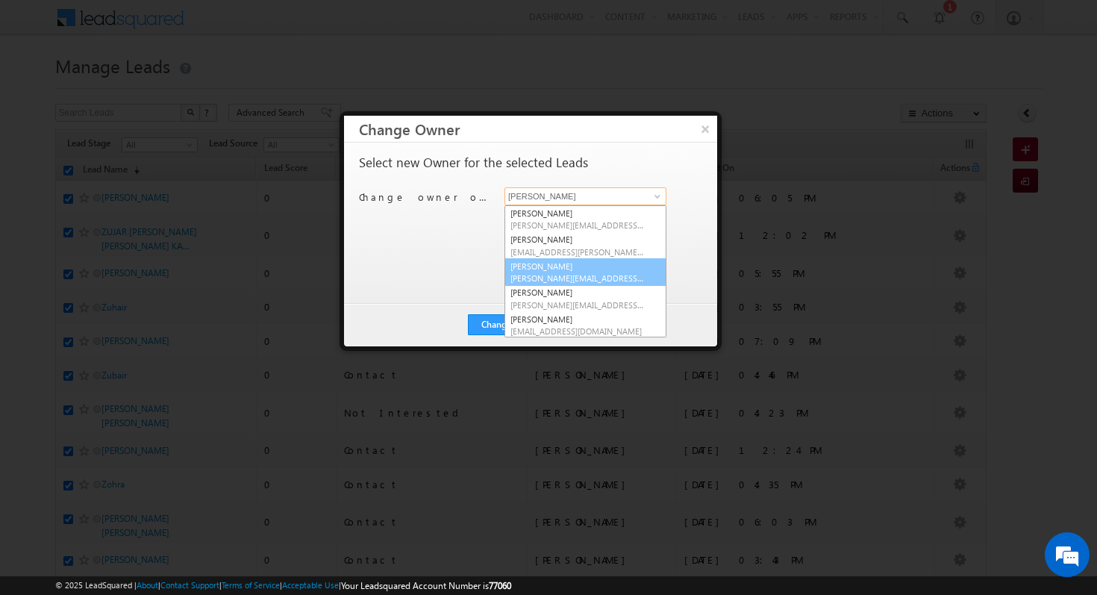
click at [585, 263] on link "[PERSON_NAME] [PERSON_NAME][EMAIL_ADDRESS][DOMAIN_NAME]" at bounding box center [585, 272] width 162 height 28
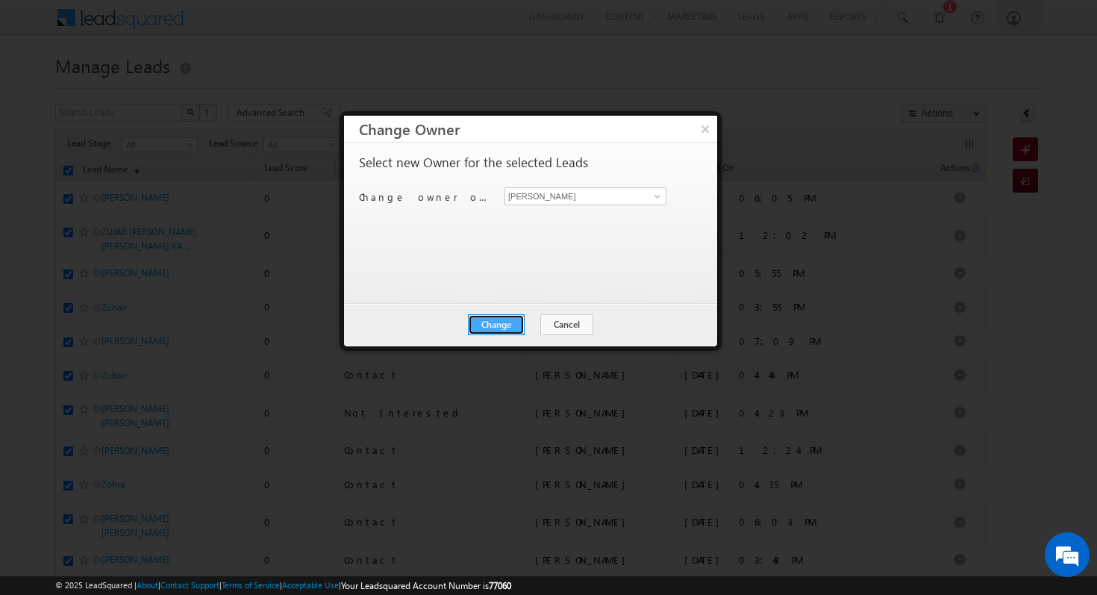
click at [493, 323] on button "Change" at bounding box center [496, 324] width 57 height 21
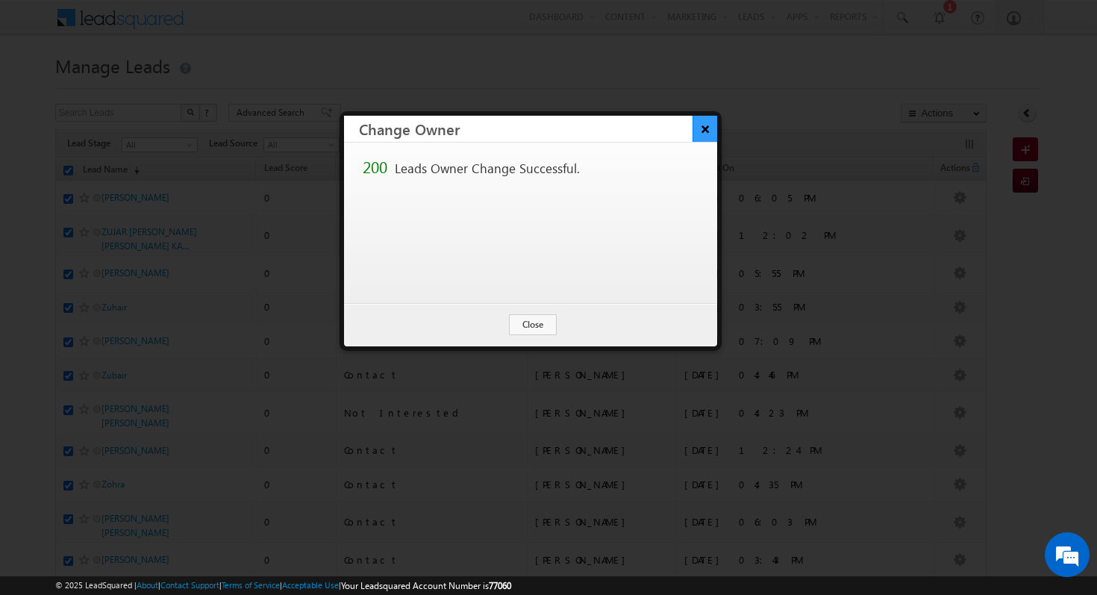
click at [701, 128] on button "×" at bounding box center [705, 129] width 25 height 26
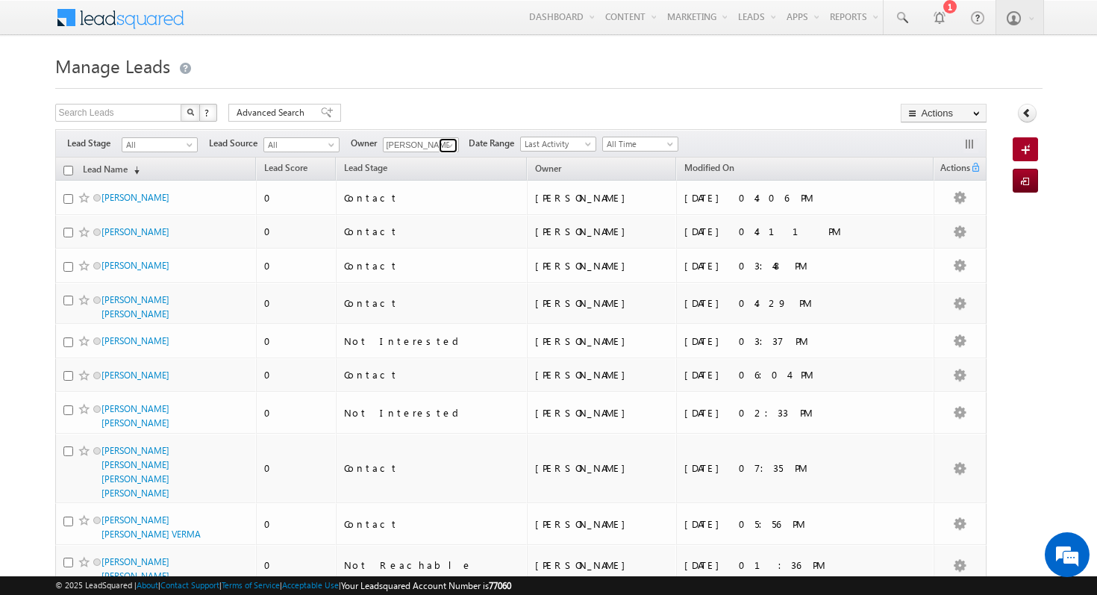
click at [439, 142] on link at bounding box center [448, 145] width 19 height 15
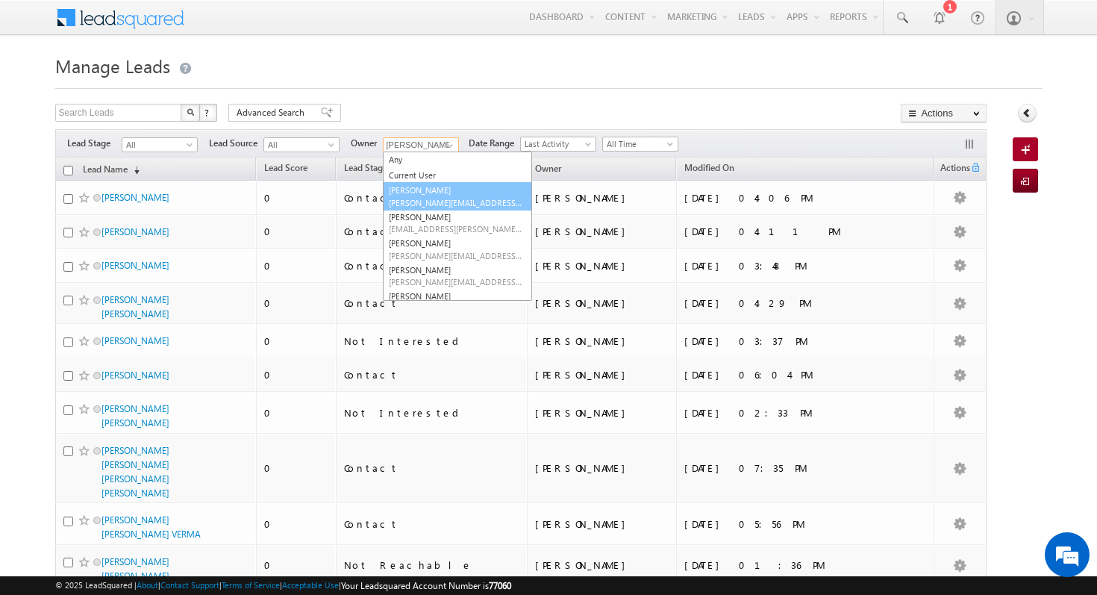
click at [457, 193] on link "[PERSON_NAME] [PERSON_NAME][EMAIL_ADDRESS][DOMAIN_NAME]" at bounding box center [457, 196] width 149 height 28
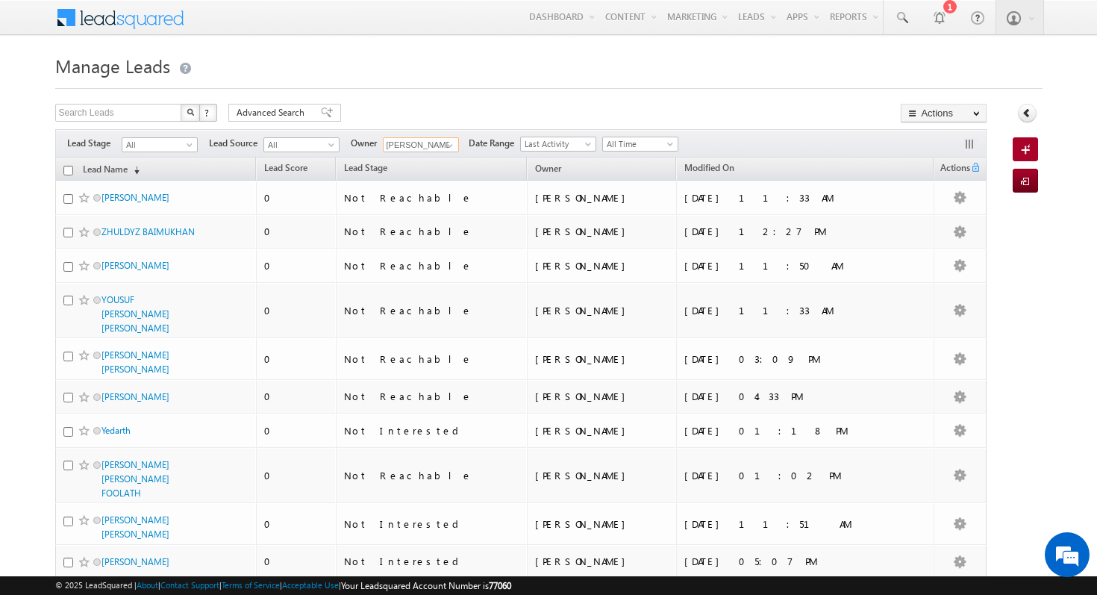
click at [66, 169] on input "checkbox" at bounding box center [68, 171] width 10 height 10
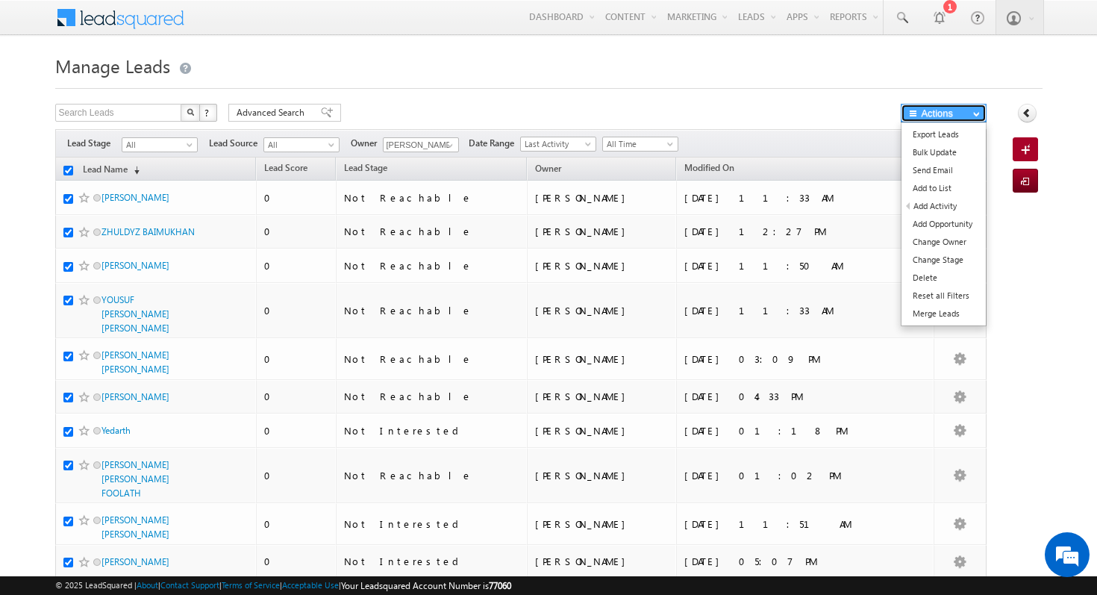
click at [932, 106] on button "Actions" at bounding box center [944, 113] width 86 height 19
click at [970, 249] on link "Change Owner" at bounding box center [944, 242] width 84 height 18
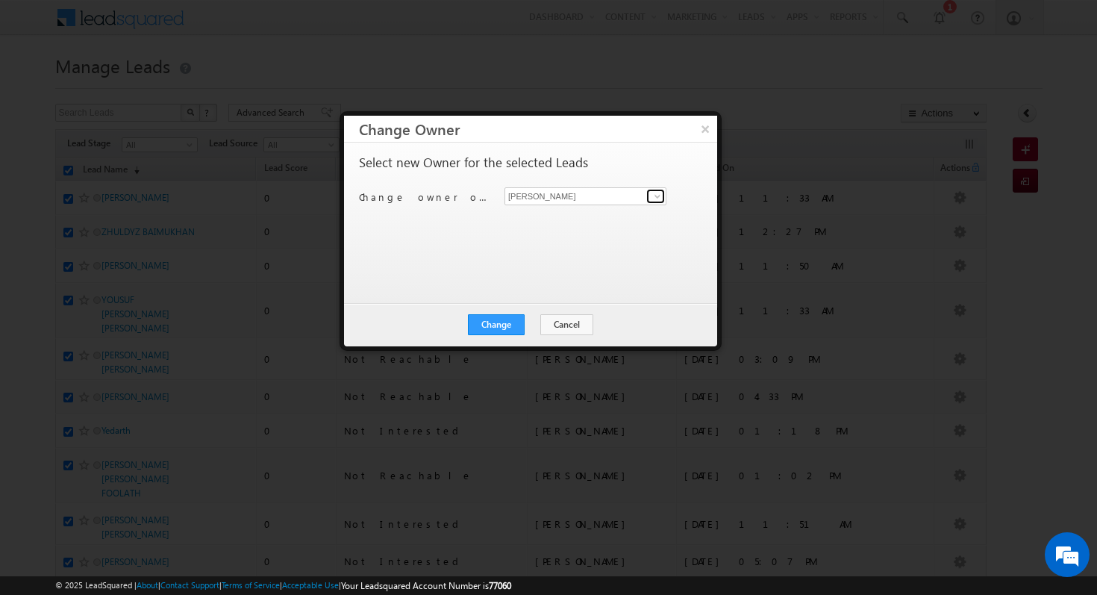
click at [646, 193] on link at bounding box center [655, 196] width 19 height 15
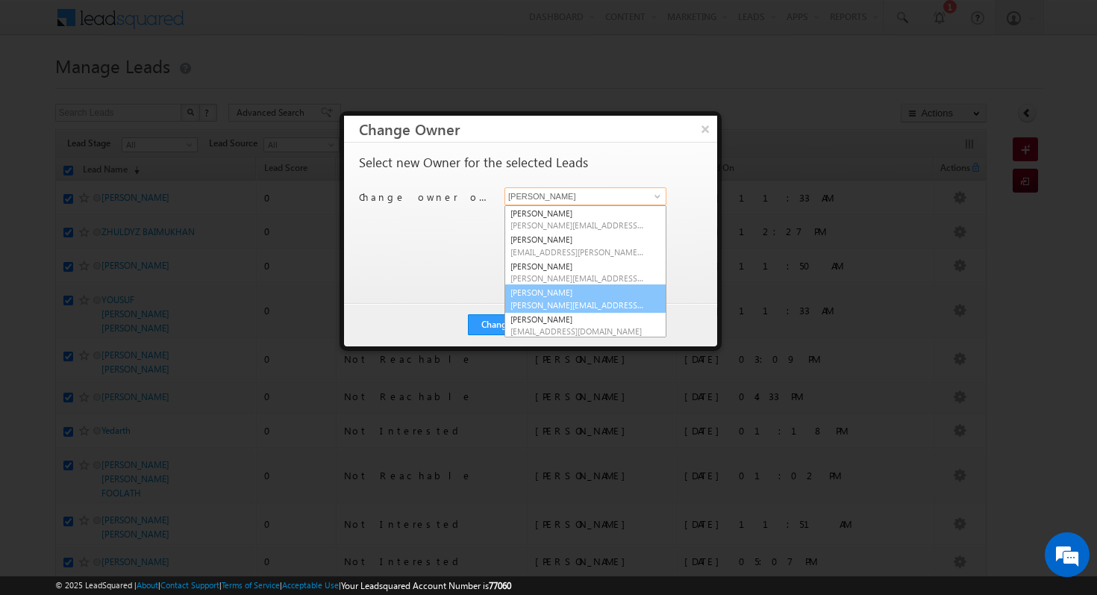
click at [577, 309] on span "[PERSON_NAME][EMAIL_ADDRESS][PERSON_NAME][DOMAIN_NAME]" at bounding box center [577, 304] width 134 height 11
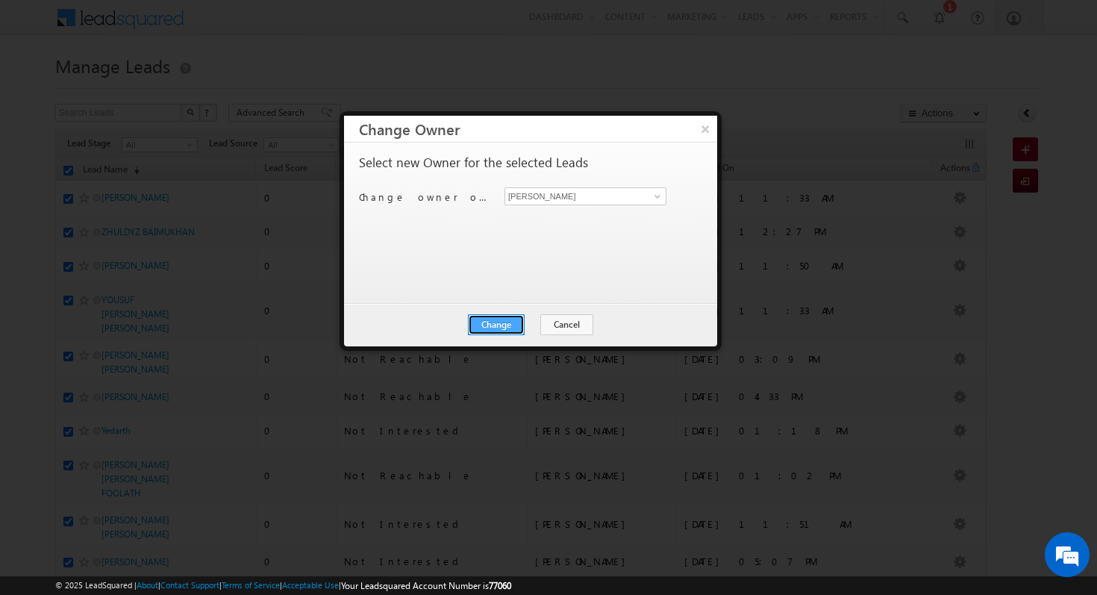
click at [506, 322] on button "Change" at bounding box center [496, 324] width 57 height 21
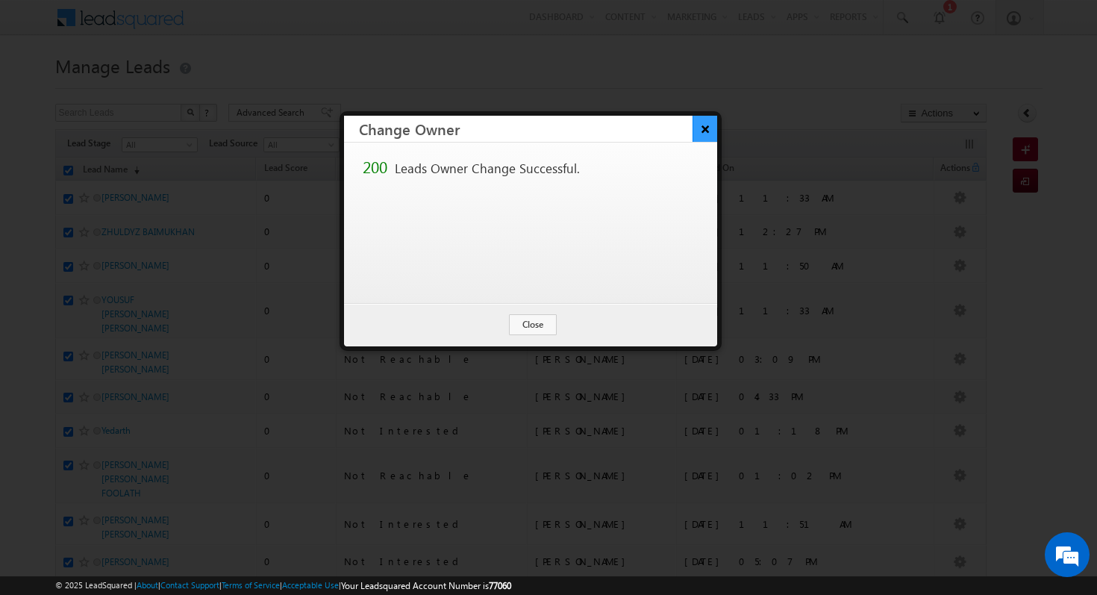
click at [710, 132] on button "×" at bounding box center [705, 129] width 25 height 26
